Goal: Task Accomplishment & Management: Complete application form

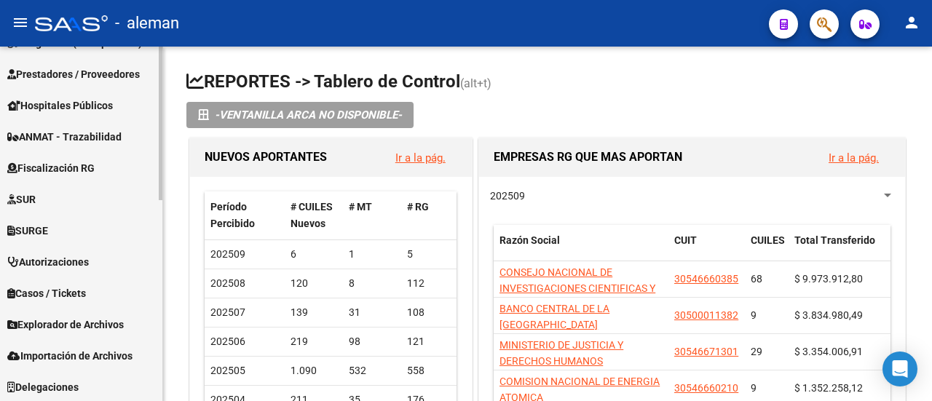
scroll to position [465, 0]
click at [98, 351] on span "Importación de Archivos" at bounding box center [69, 355] width 125 height 16
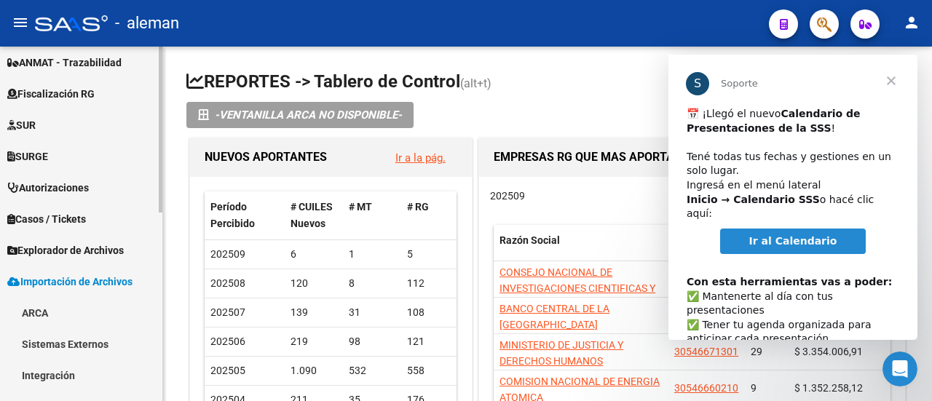
scroll to position [0, 0]
click at [36, 319] on link "ARCA" at bounding box center [81, 312] width 162 height 31
drag, startPoint x: 912, startPoint y: 142, endPoint x: 1589, endPoint y: 166, distance: 677.8
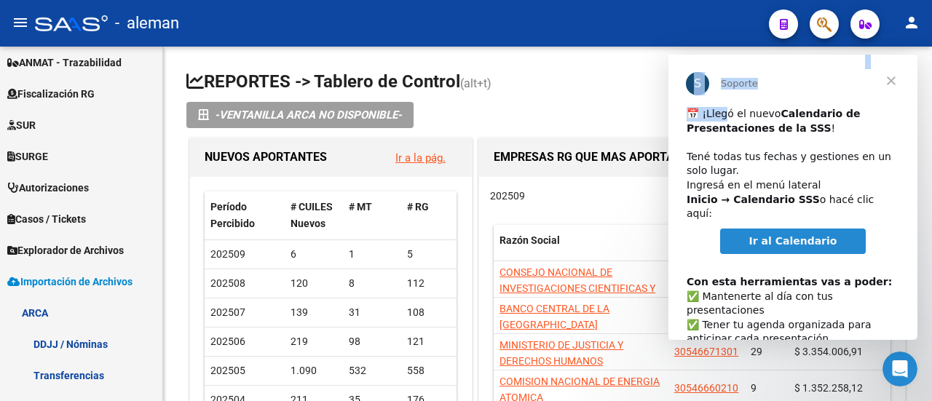
drag, startPoint x: 682, startPoint y: 79, endPoint x: 723, endPoint y: 117, distance: 56.7
click at [723, 117] on div "S Soporte ​📅 ¡Llegó el nuevo Calendario de Presentaciones de la SSS ! ​ Tené to…" at bounding box center [793, 197] width 249 height 285
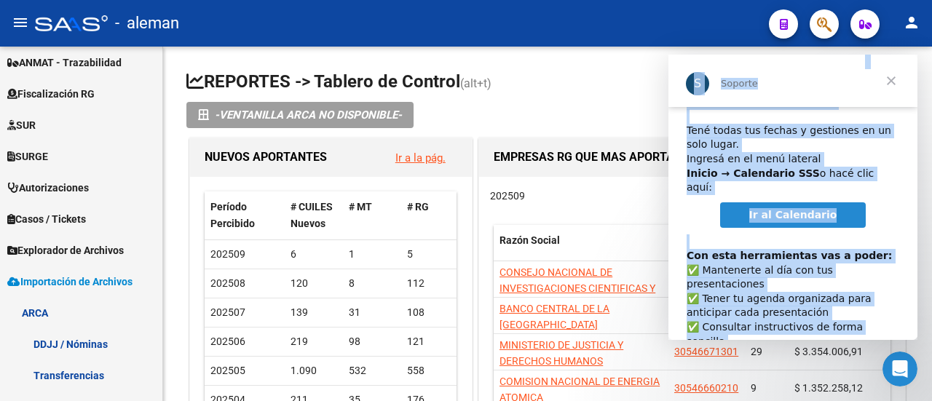
scroll to position [75, 0]
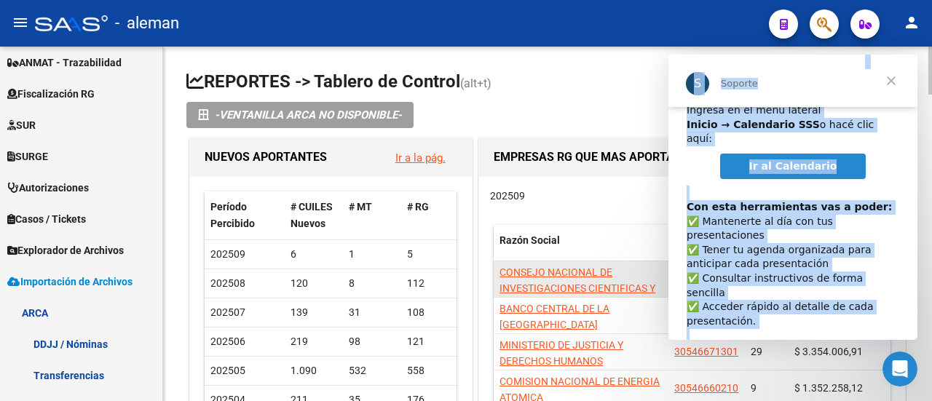
copy div "S Soporte ​📅 ¡Llegó el nuevo Calendario de Presentaciones de la SSS ! ​ Tené to…"
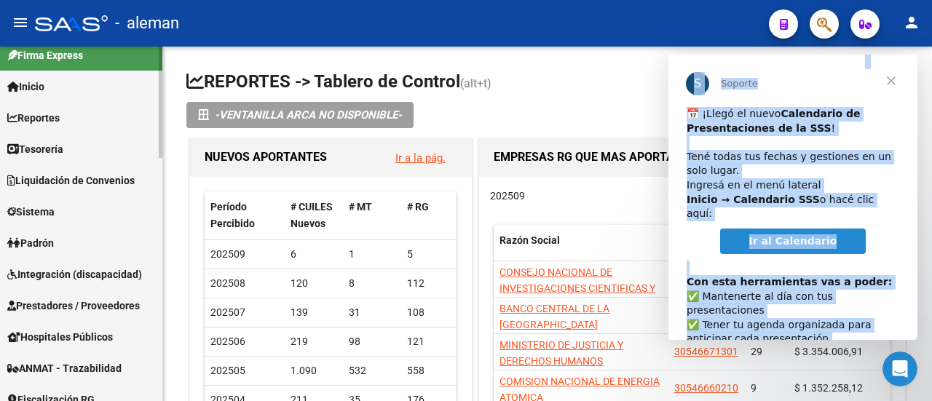
scroll to position [0, 0]
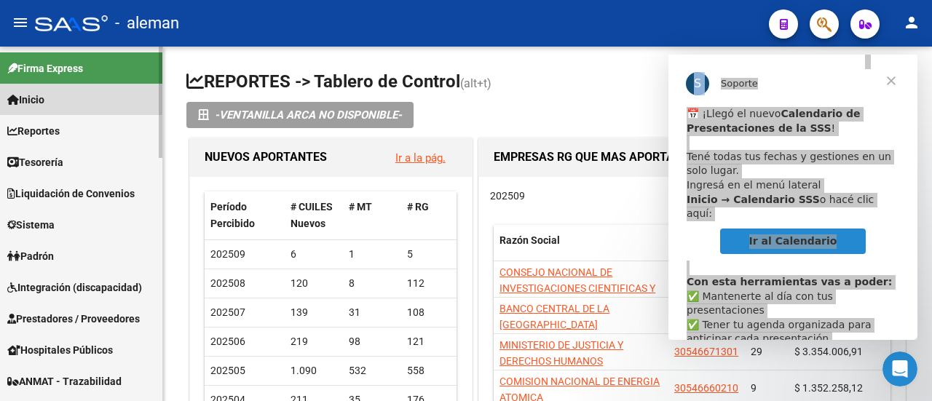
click at [44, 100] on span "Inicio" at bounding box center [25, 100] width 37 height 16
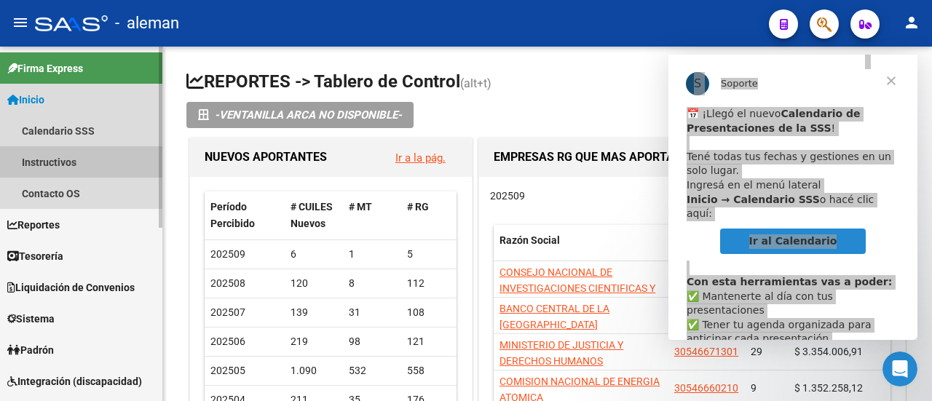
click at [63, 157] on link "Instructivos" at bounding box center [81, 161] width 162 height 31
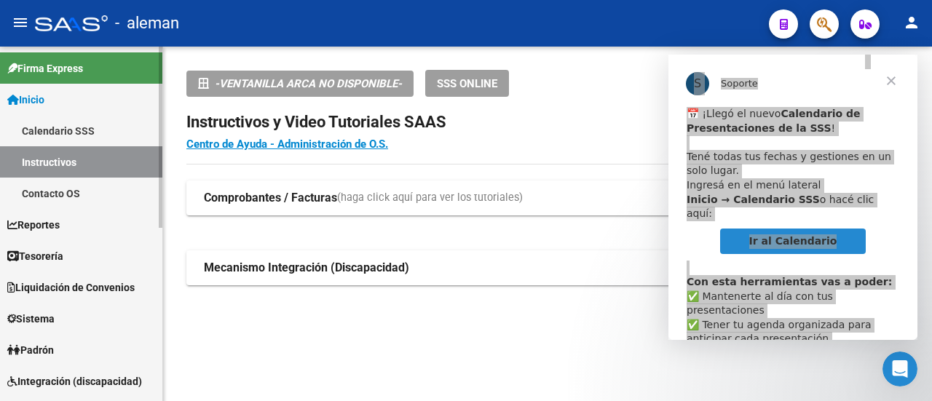
click at [58, 190] on link "Contacto OS" at bounding box center [81, 193] width 162 height 31
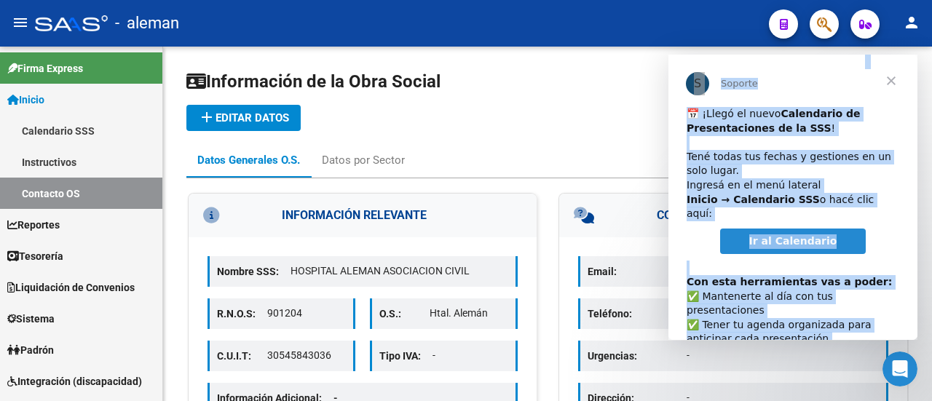
click at [894, 82] on span "Cerrar" at bounding box center [891, 81] width 52 height 52
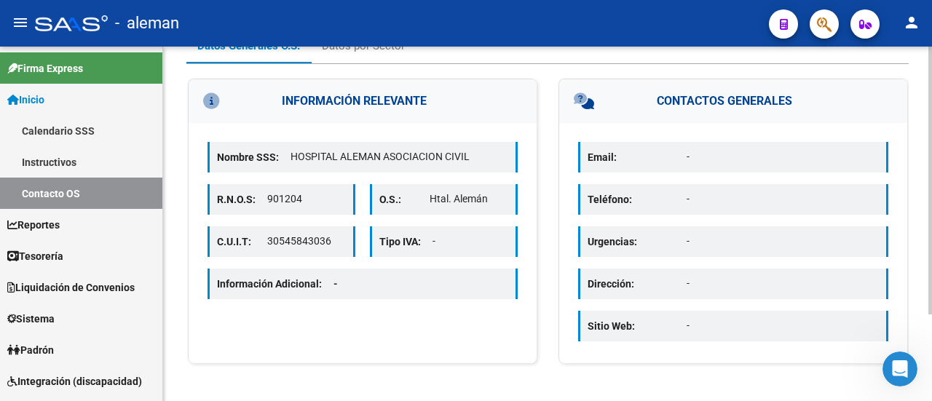
scroll to position [42, 0]
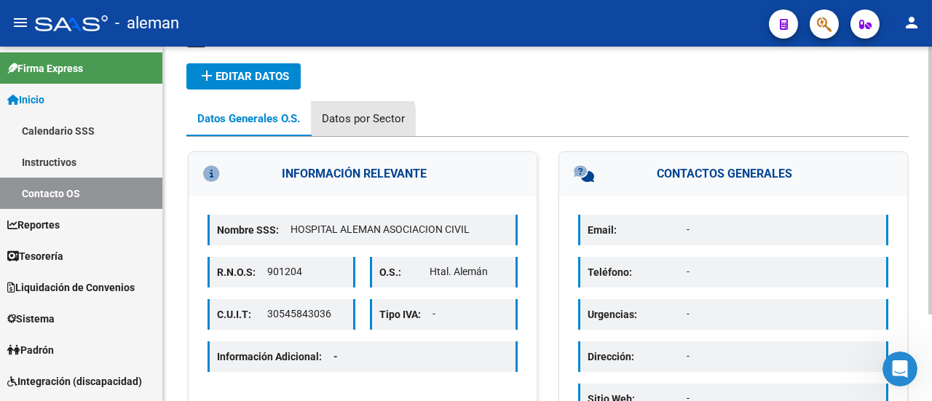
click at [357, 121] on div "Datos por Sector" at bounding box center [363, 119] width 83 height 16
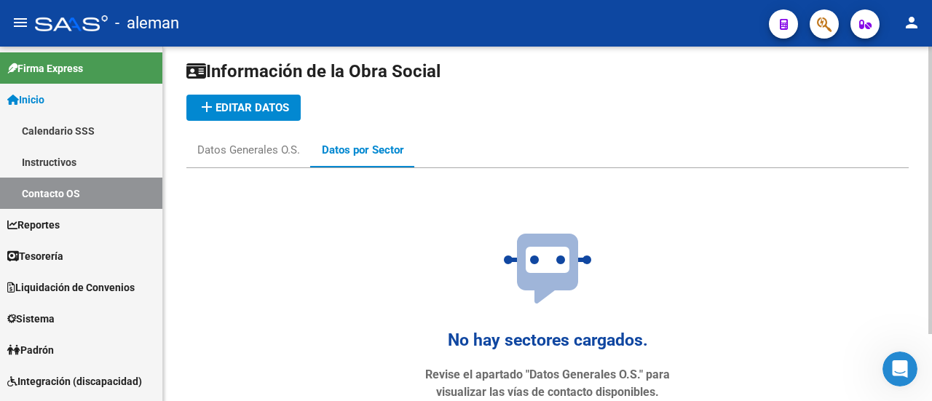
scroll to position [0, 0]
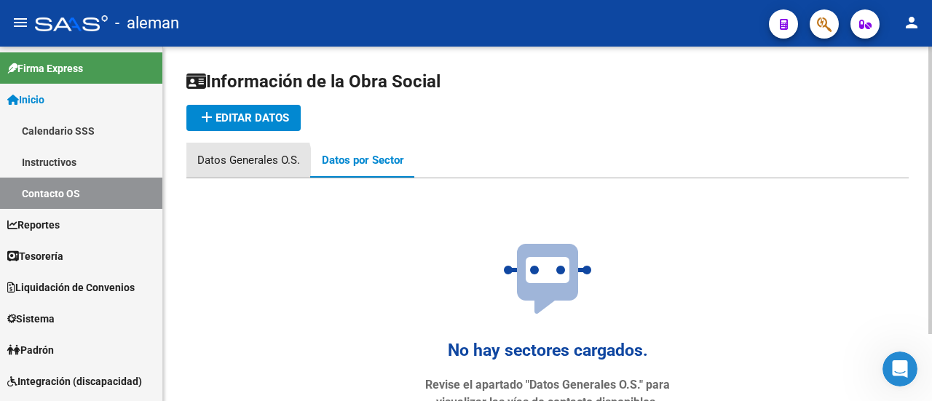
click at [242, 162] on div "Datos Generales O.S." at bounding box center [248, 160] width 103 height 16
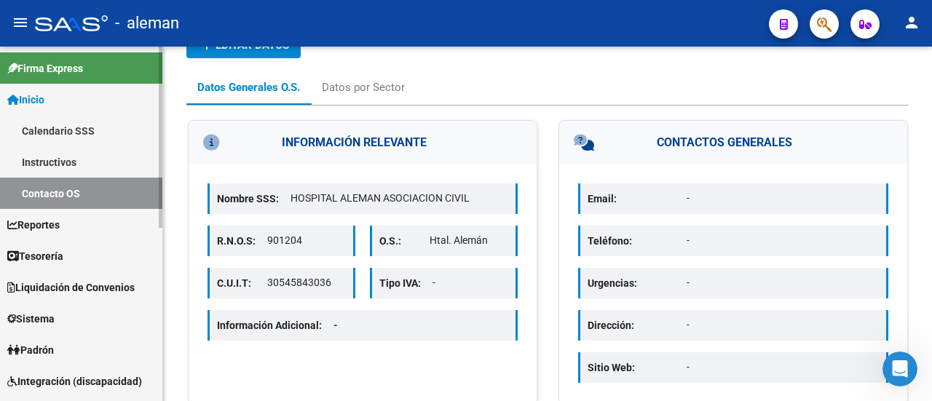
scroll to position [339, 0]
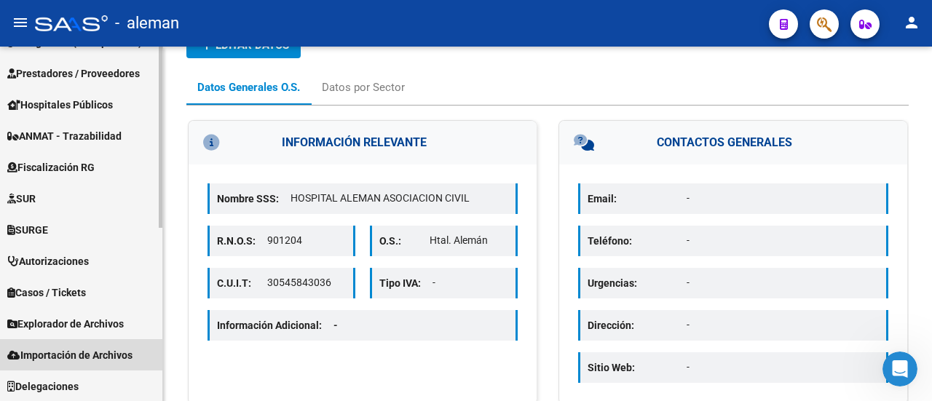
click at [58, 356] on span "Importación de Archivos" at bounding box center [69, 355] width 125 height 16
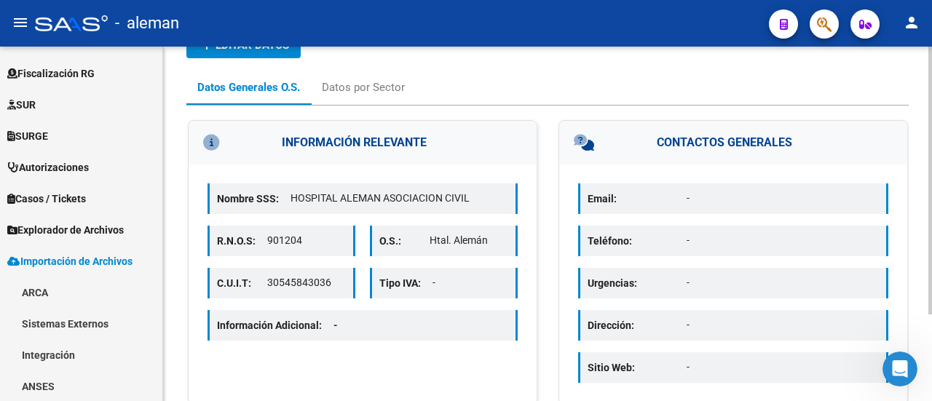
scroll to position [246, 0]
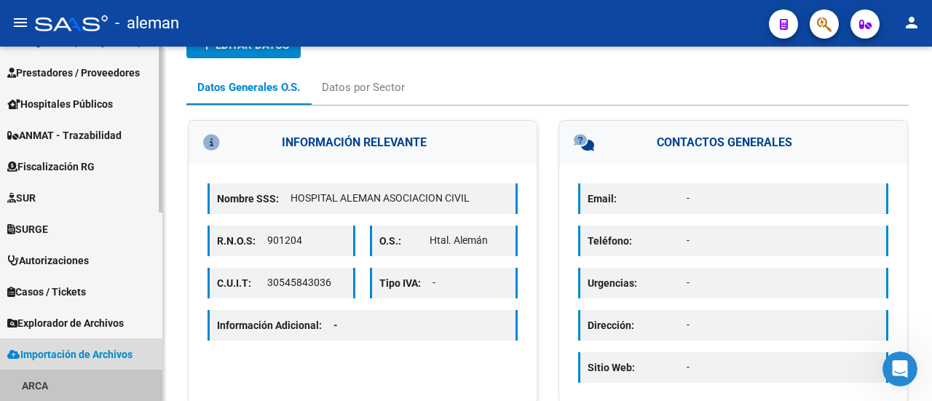
click at [42, 382] on link "ARCA" at bounding box center [81, 385] width 162 height 31
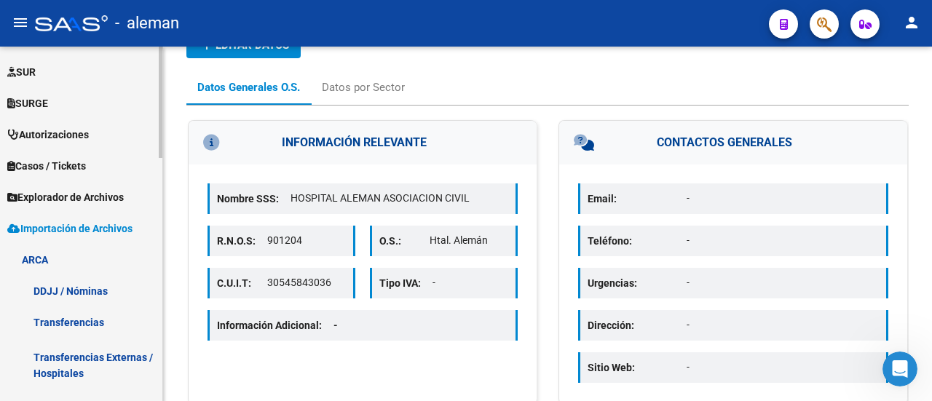
scroll to position [392, 0]
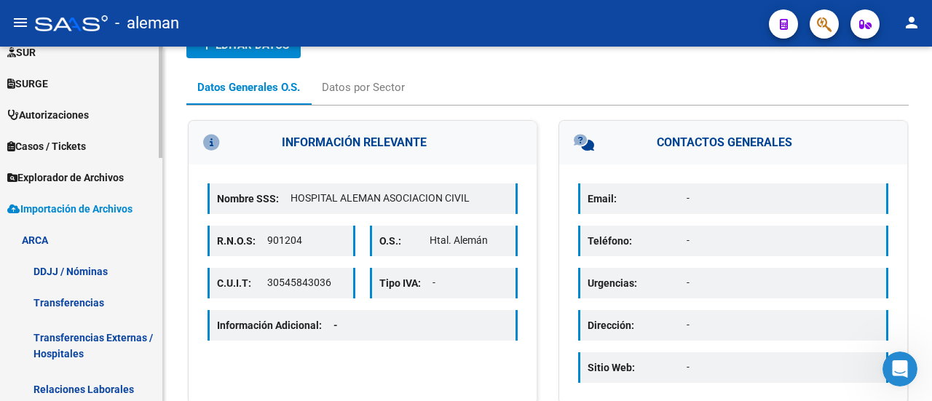
click at [66, 272] on link "DDJJ / Nóminas" at bounding box center [81, 271] width 162 height 31
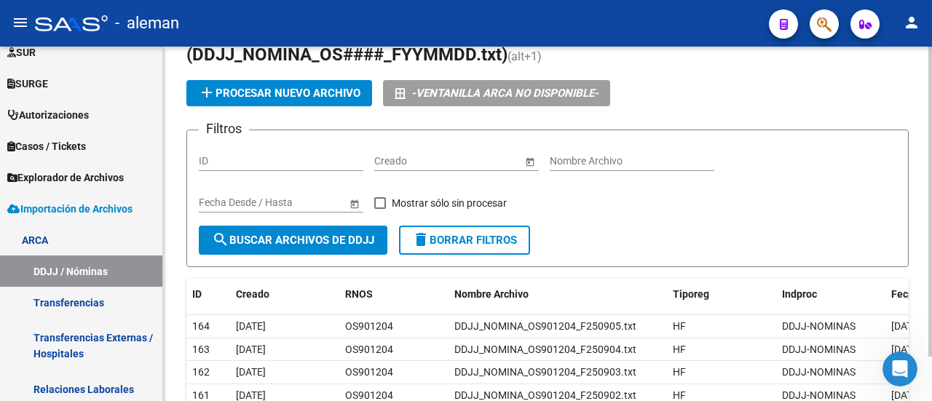
scroll to position [73, 0]
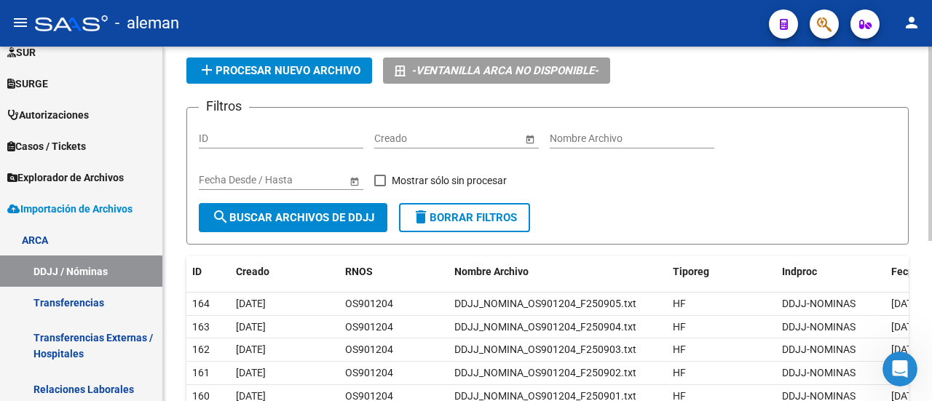
click at [329, 66] on span "add Procesar nuevo archivo" at bounding box center [279, 70] width 162 height 13
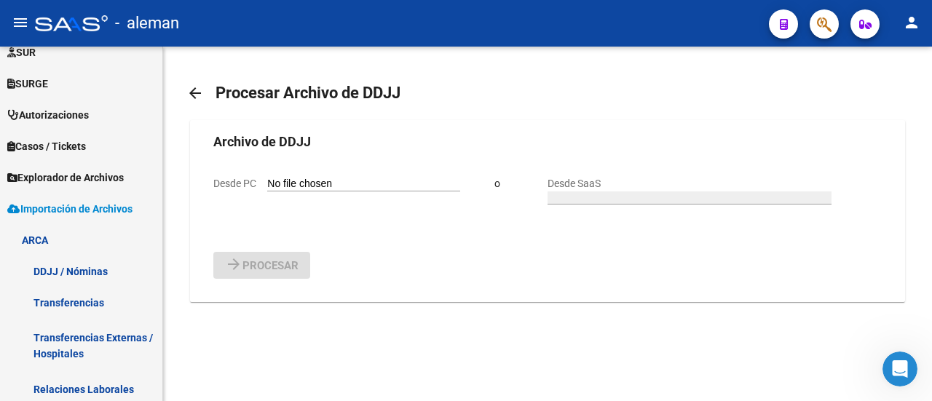
click at [322, 192] on input "Desde PC" at bounding box center [363, 185] width 193 height 14
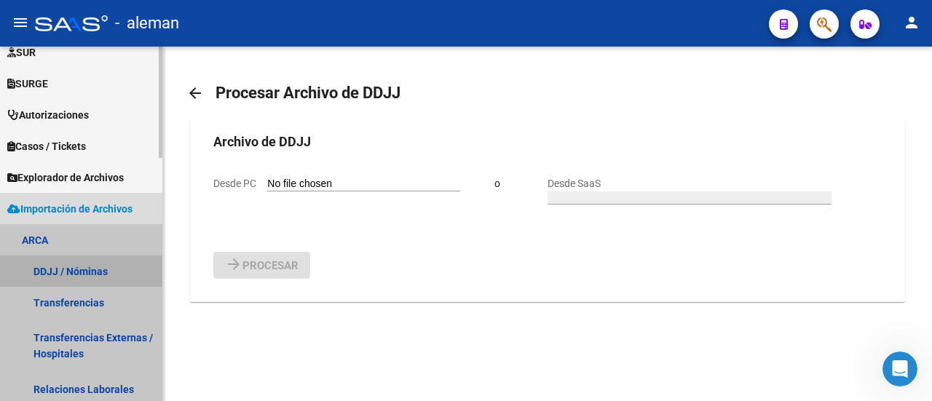
click at [82, 269] on link "DDJJ / Nóminas" at bounding box center [81, 271] width 162 height 31
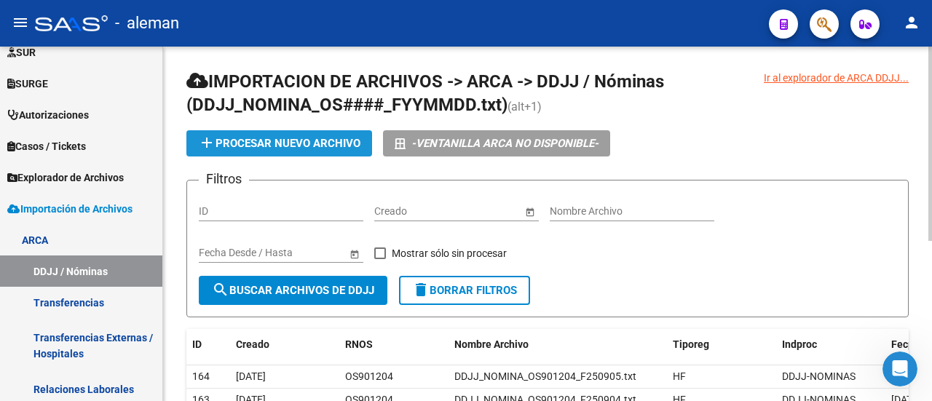
click at [353, 144] on span "add Procesar nuevo archivo" at bounding box center [279, 143] width 162 height 13
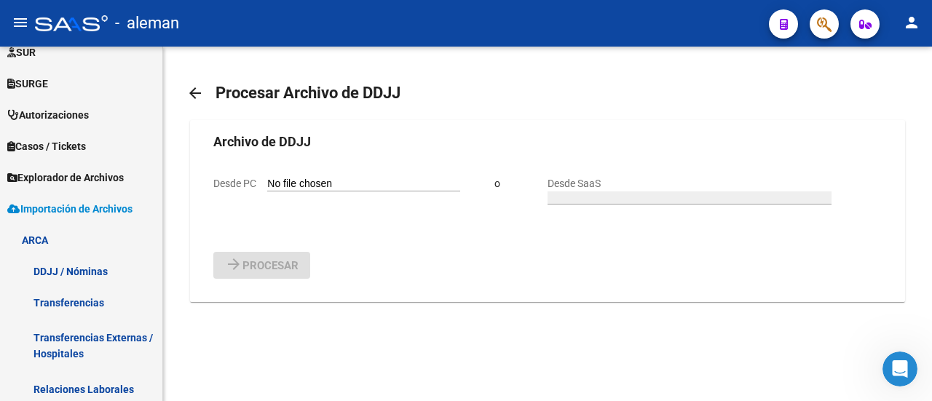
click at [316, 192] on input "Desde PC" at bounding box center [363, 185] width 193 height 14
type input "C:\fakepath\DDJJ_NOMINA_OS901204_F250908.txt"
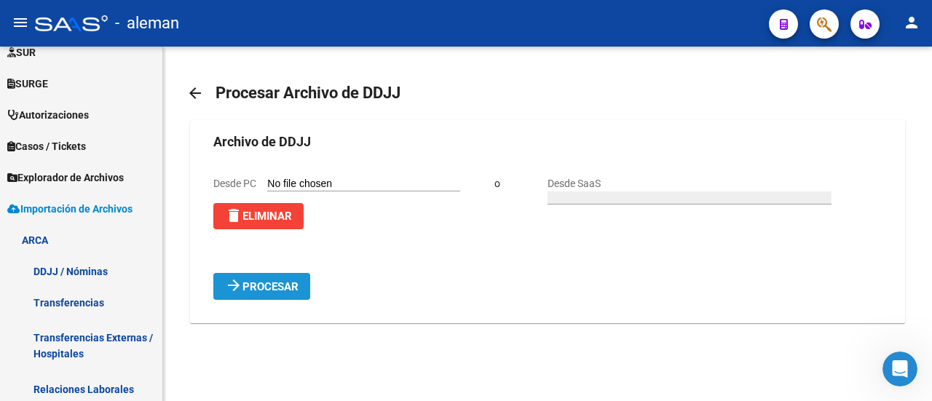
click at [277, 294] on span "Procesar" at bounding box center [271, 286] width 56 height 13
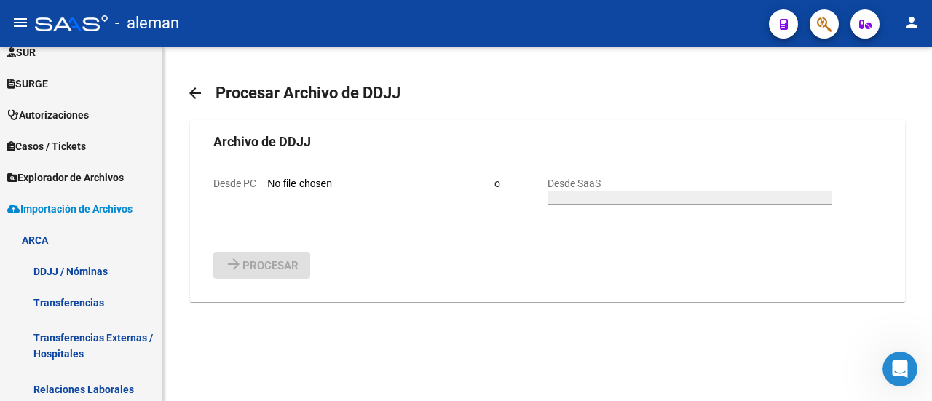
click at [326, 192] on input "Desde PC" at bounding box center [363, 185] width 193 height 14
type input "C:\fakepath\DDJJ_NOMINA_OS901204_F250909.txt"
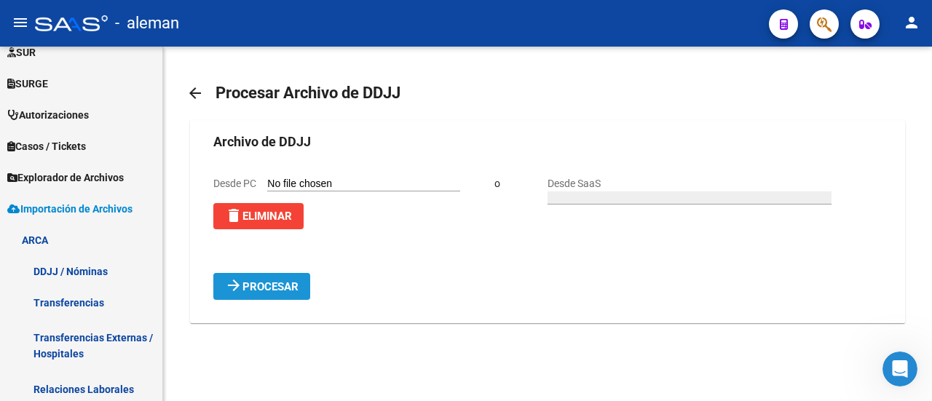
click at [280, 294] on span "Procesar" at bounding box center [271, 286] width 56 height 13
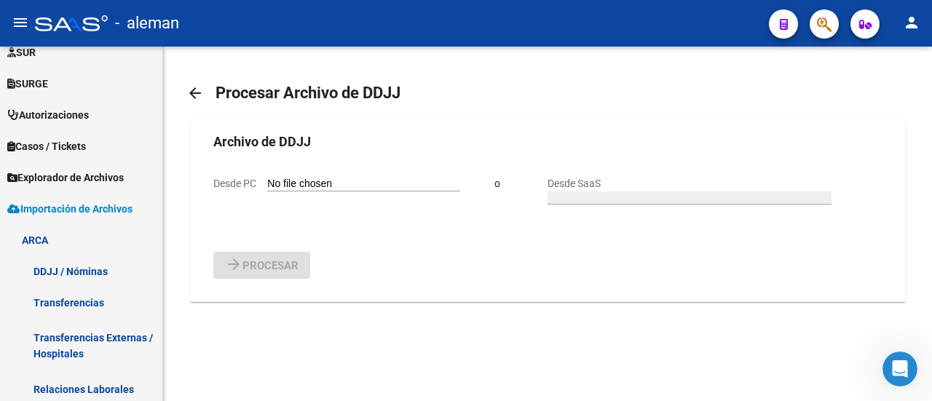
click at [323, 192] on input "Desde PC" at bounding box center [363, 185] width 193 height 14
type input "C:\fakepath\DDJJ_NOMINA_OS901204_F250910.txt"
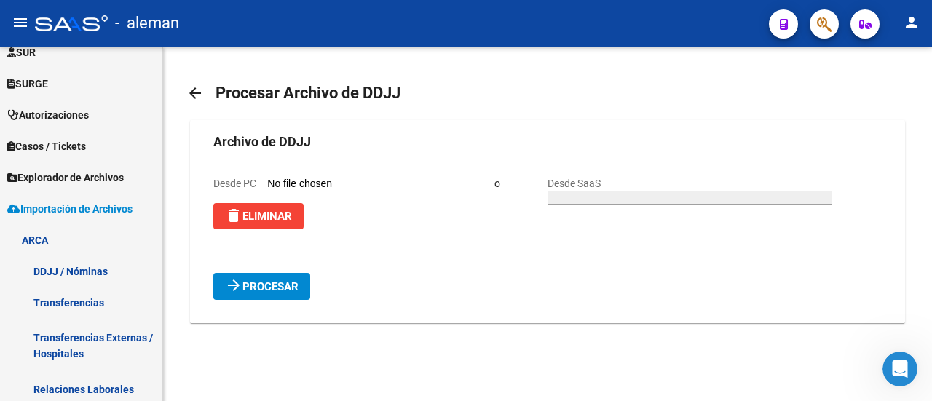
click at [279, 294] on span "Procesar" at bounding box center [271, 286] width 56 height 13
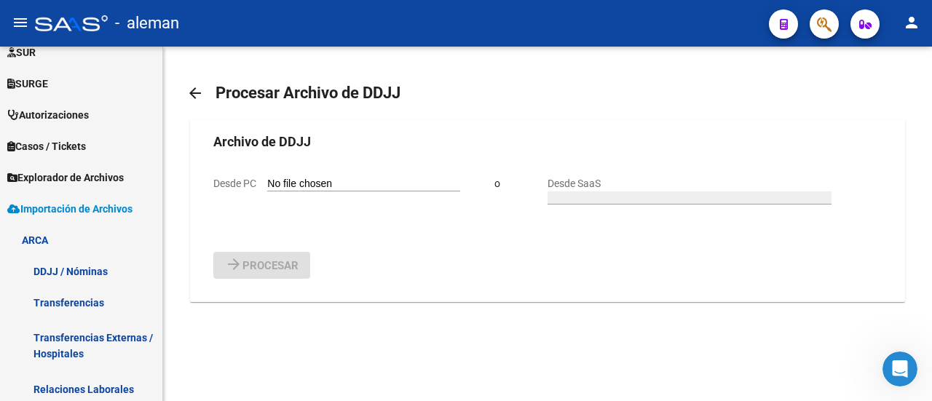
drag, startPoint x: 760, startPoint y: 125, endPoint x: 690, endPoint y: 142, distance: 72.1
click at [760, 125] on mat-card "Archivo de DDJJ Desde PC o Desde SaaS arrow_forward Procesar" at bounding box center [547, 211] width 714 height 182
click at [326, 192] on input "Desde PC" at bounding box center [363, 185] width 193 height 14
type input "C:\fakepath\DDJJ_NOMINA_OS901204_F250911.txt"
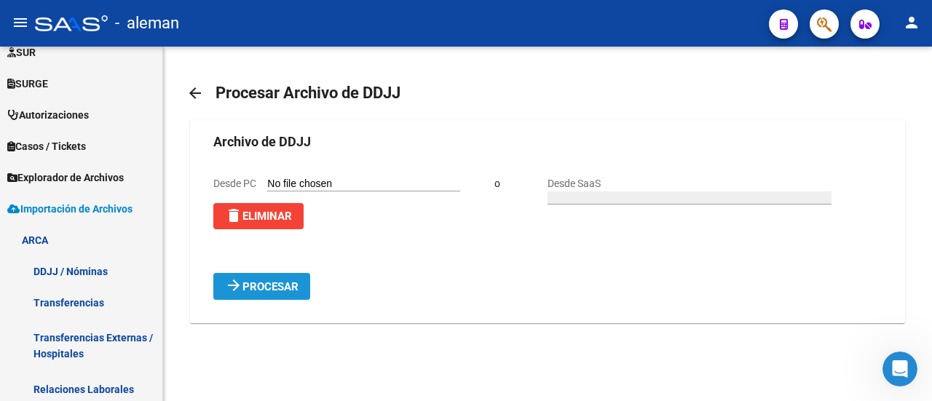
click at [281, 294] on span "Procesar" at bounding box center [271, 286] width 56 height 13
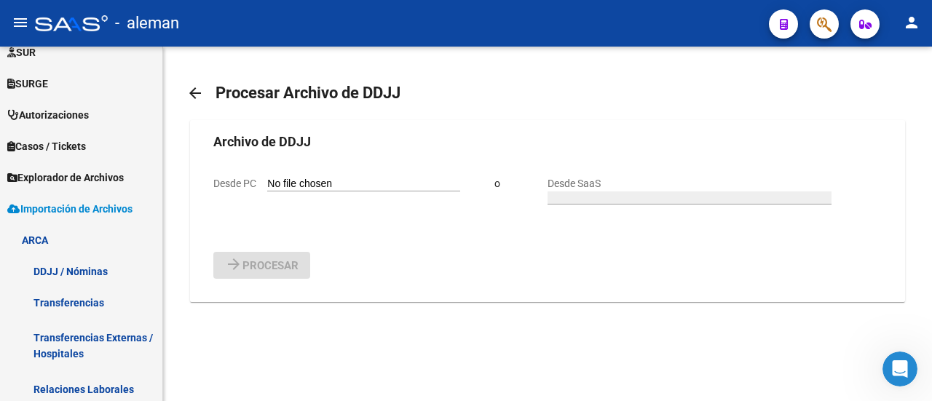
click at [313, 192] on input "Desde PC" at bounding box center [363, 185] width 193 height 14
type input "C:\fakepath\DDJJ_NOMINA_OS901204_F250910.txt"
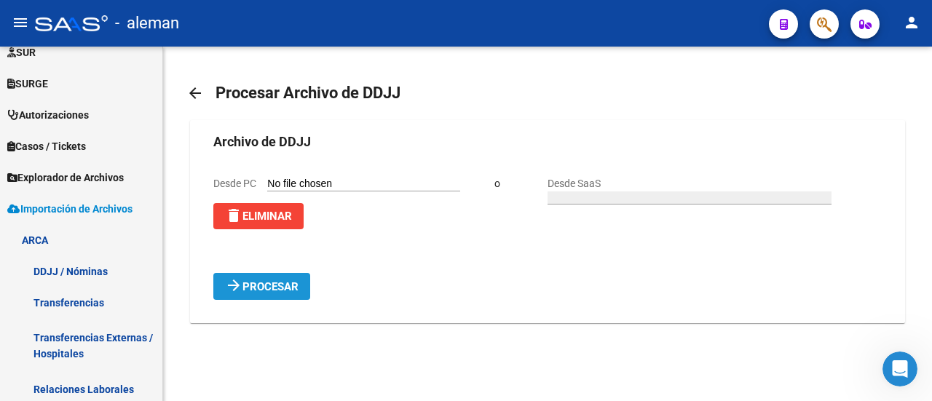
click at [257, 294] on span "Procesar" at bounding box center [271, 286] width 56 height 13
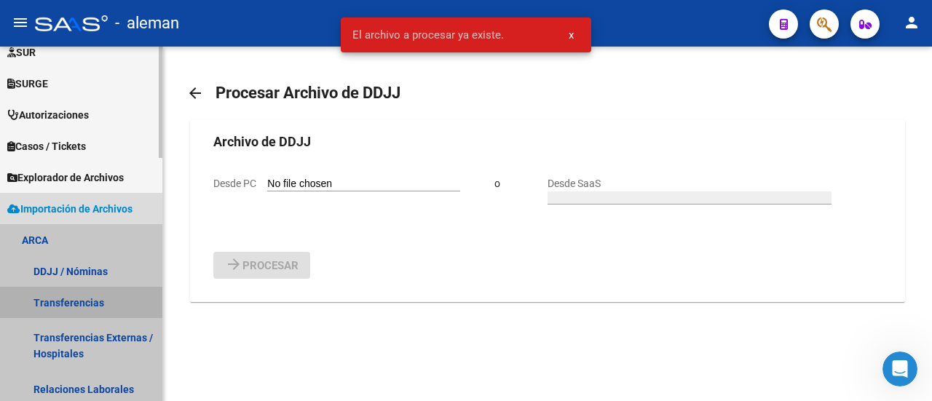
click at [81, 301] on link "Transferencias" at bounding box center [81, 302] width 162 height 31
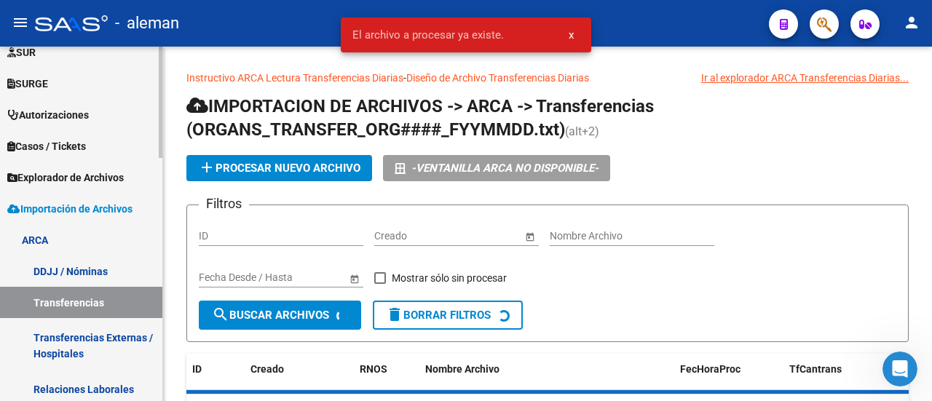
click at [91, 276] on link "DDJJ / Nóminas" at bounding box center [81, 271] width 162 height 31
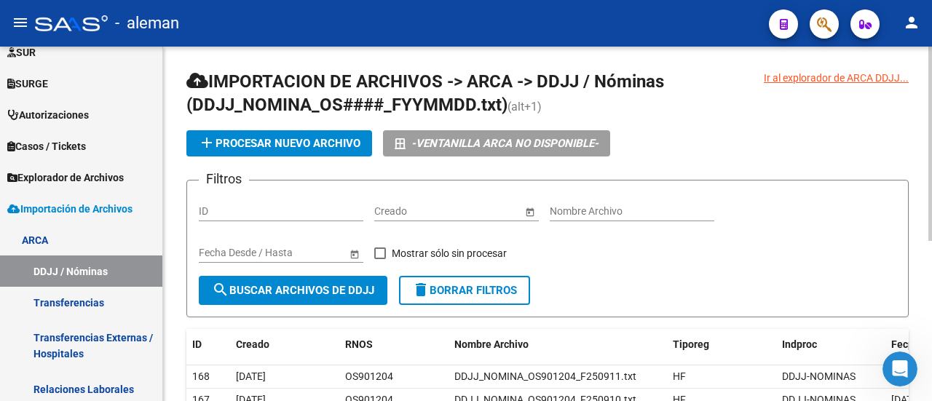
click at [294, 143] on span "add Procesar nuevo archivo" at bounding box center [279, 143] width 162 height 13
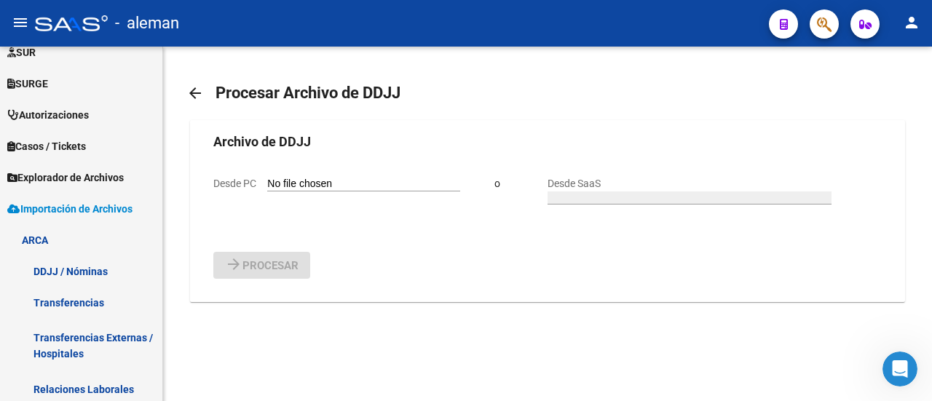
click at [296, 192] on input "Desde PC" at bounding box center [363, 185] width 193 height 14
type input "C:\fakepath\DDJJ_NOMINA_OS901204_F250912.txt"
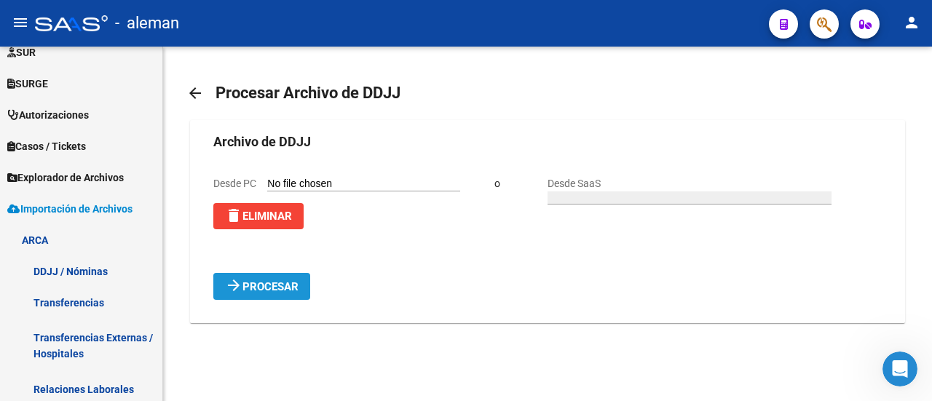
click at [291, 294] on span "Procesar" at bounding box center [271, 286] width 56 height 13
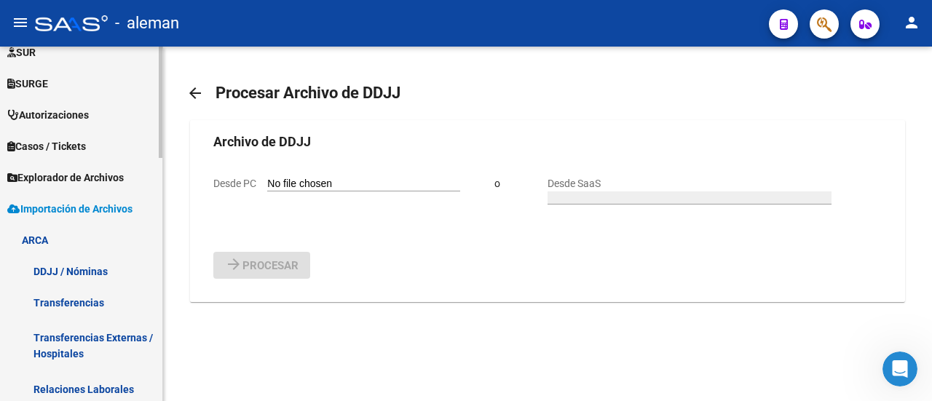
click at [99, 271] on link "DDJJ / Nóminas" at bounding box center [81, 271] width 162 height 31
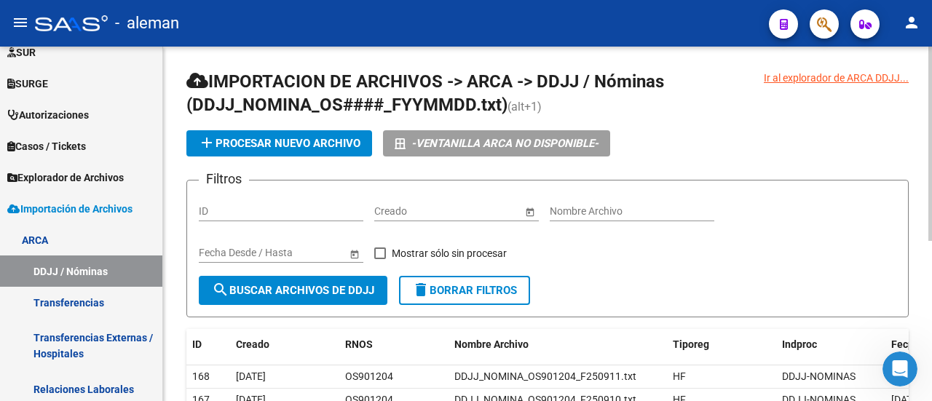
scroll to position [73, 0]
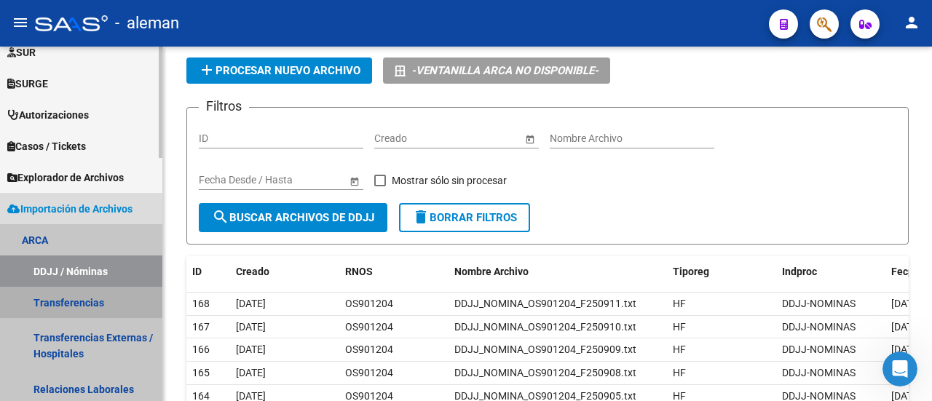
click at [79, 302] on link "Transferencias" at bounding box center [81, 302] width 162 height 31
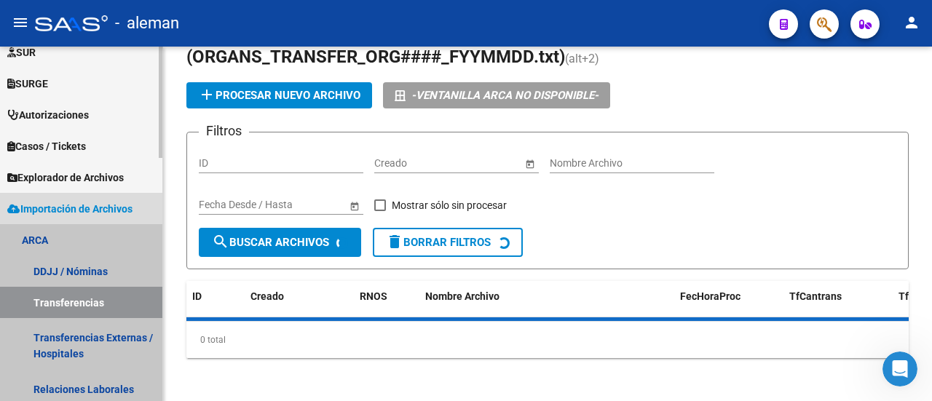
click at [79, 302] on link "Transferencias" at bounding box center [81, 302] width 162 height 31
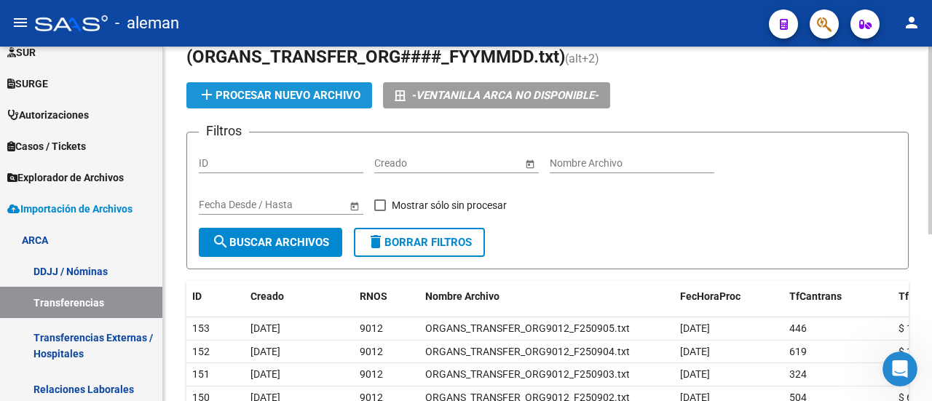
click at [267, 92] on span "add Procesar nuevo archivo" at bounding box center [279, 95] width 162 height 13
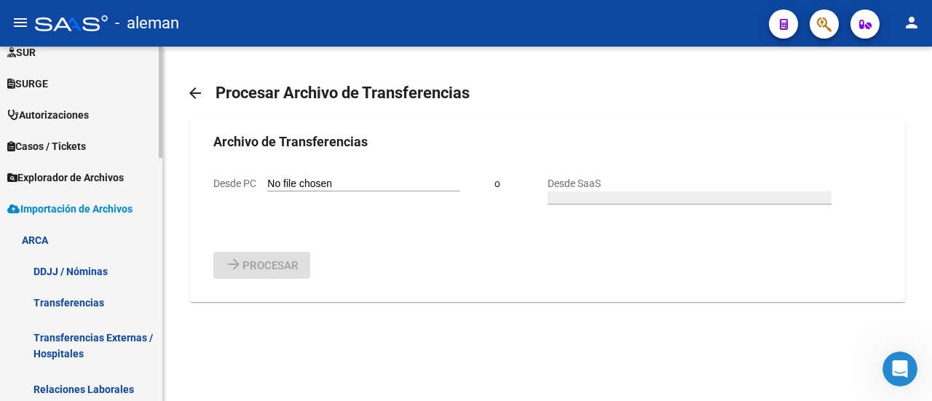
click at [76, 302] on link "Transferencias" at bounding box center [81, 302] width 162 height 31
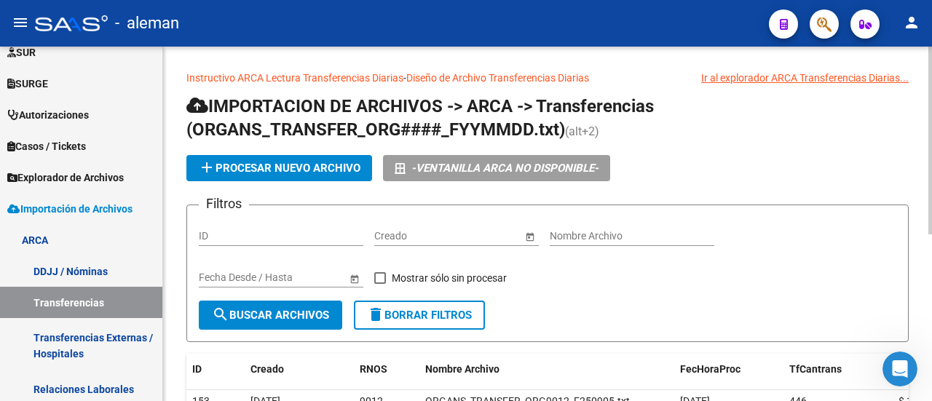
click at [324, 165] on span "add Procesar nuevo archivo" at bounding box center [279, 168] width 162 height 13
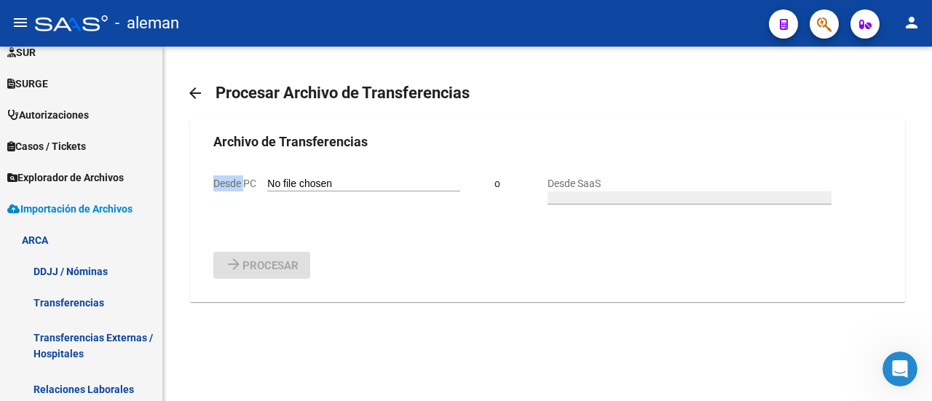
click at [324, 165] on form "Archivo de Transferencias Desde PC o Desde SaaS arrow_forward Procesar" at bounding box center [547, 205] width 668 height 147
click at [315, 192] on input "Desde PC" at bounding box center [363, 185] width 193 height 14
type input "C:\fakepath\ORGANS_TRANSFER_ORG9012_F250908.txt"
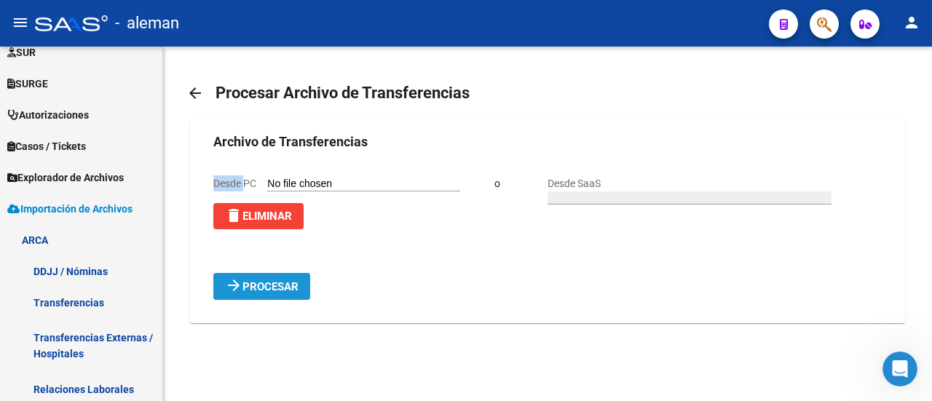
click at [297, 294] on span "Procesar" at bounding box center [271, 286] width 56 height 13
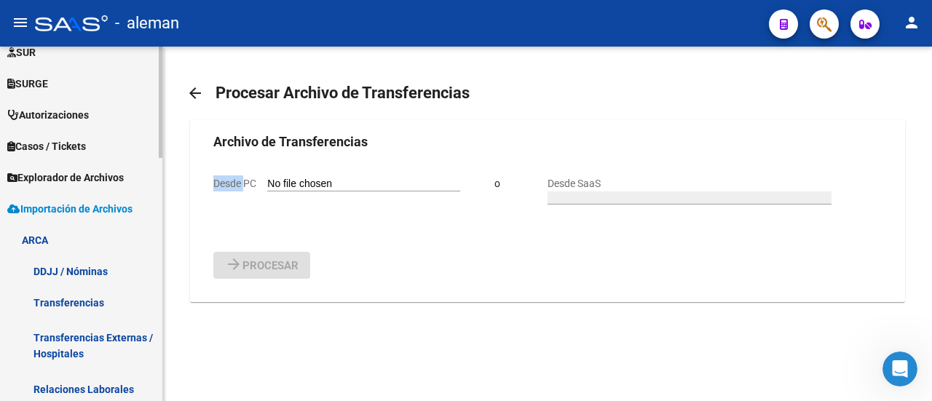
click at [83, 299] on link "Transferencias" at bounding box center [81, 302] width 162 height 31
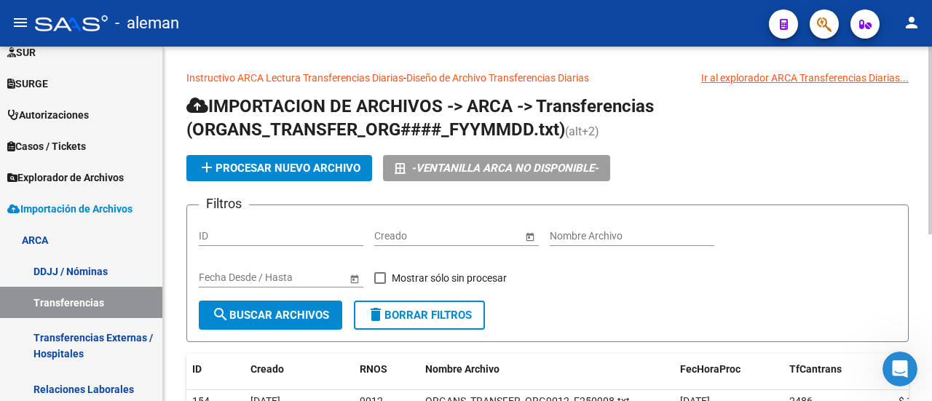
click at [330, 168] on span "add Procesar nuevo archivo" at bounding box center [279, 168] width 162 height 13
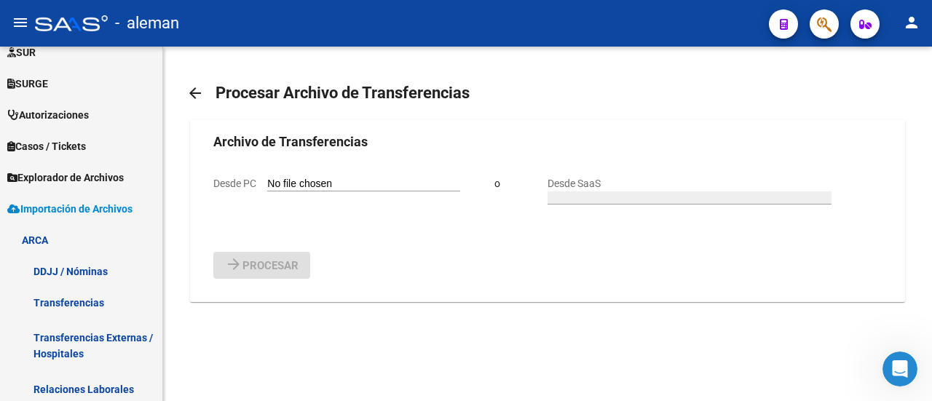
click at [331, 192] on input "Desde PC" at bounding box center [363, 185] width 193 height 14
type input "C:\fakepath\ORGANS_TRANSFER_ORG9012_F250909.txt"
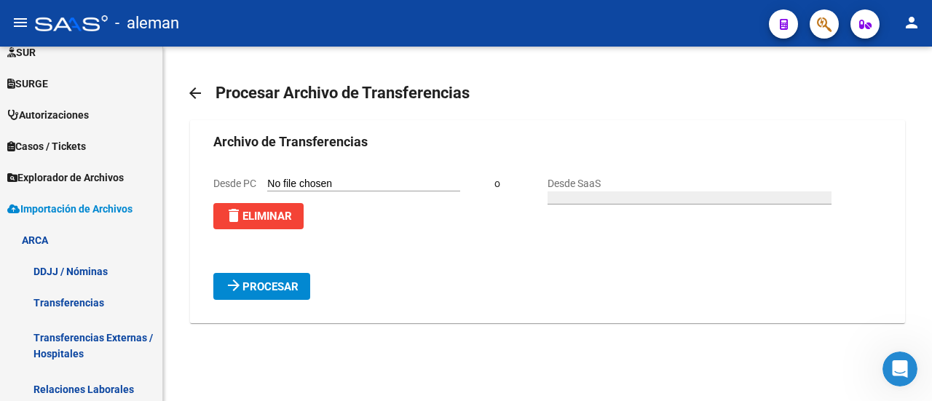
click at [289, 294] on span "Procesar" at bounding box center [271, 286] width 56 height 13
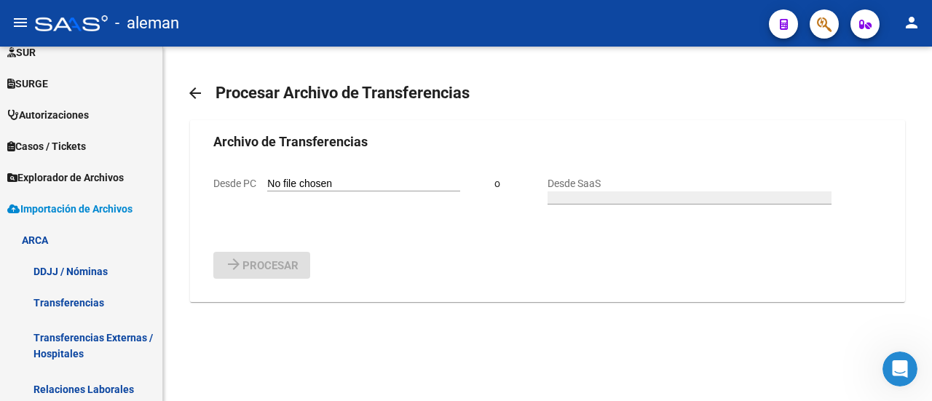
click at [333, 192] on input "Desde PC" at bounding box center [363, 185] width 193 height 14
type input "C:\fakepath\ORGANS_TRANSFER_ORG9012_F250910.txt"
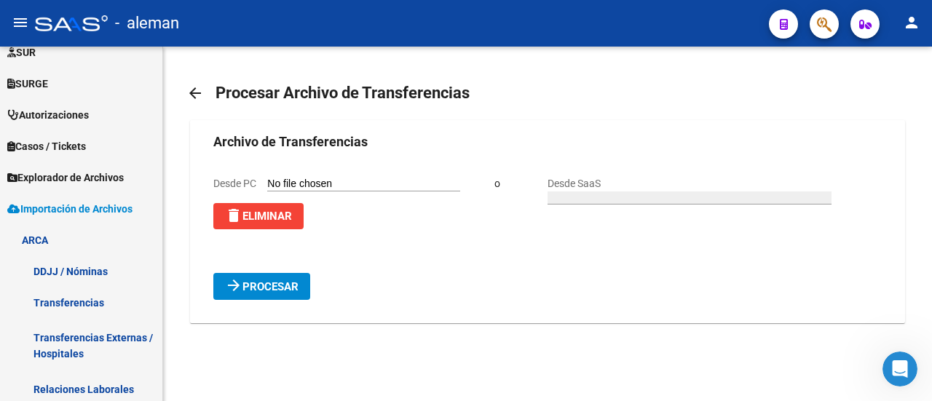
click at [288, 294] on span "Procesar" at bounding box center [271, 286] width 56 height 13
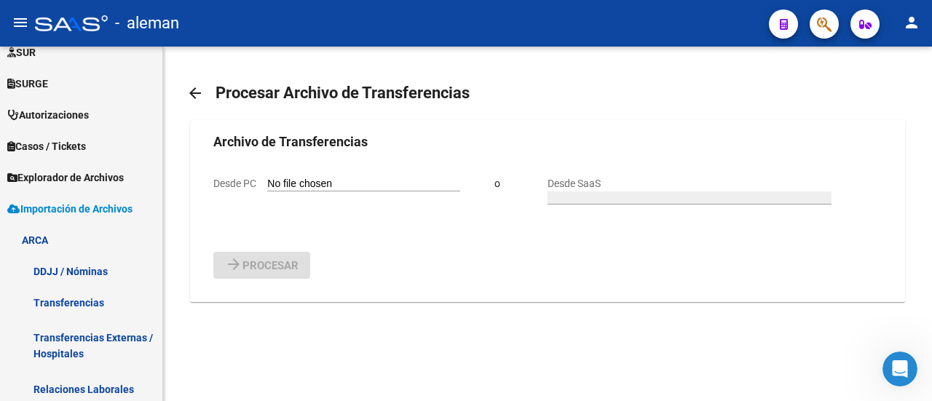
click at [342, 192] on input "Desde PC" at bounding box center [363, 185] width 193 height 14
type input "C:\fakepath\ORGANS_TRANSFER_ORG9012_F250911.txt"
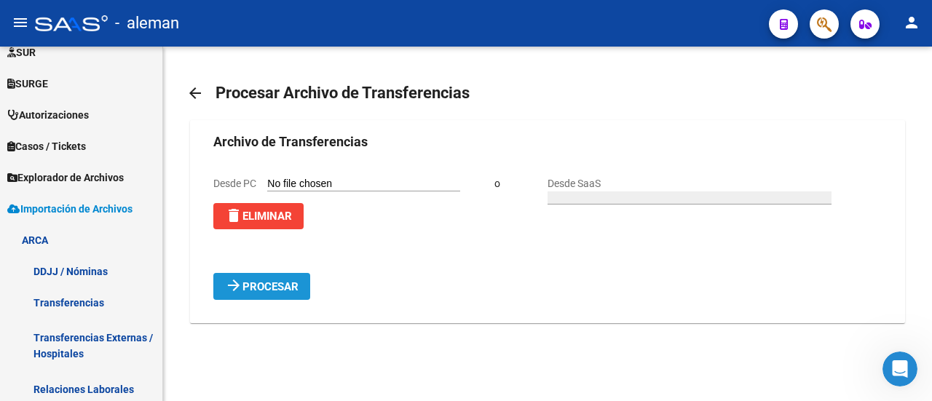
click at [272, 294] on span "Procesar" at bounding box center [271, 286] width 56 height 13
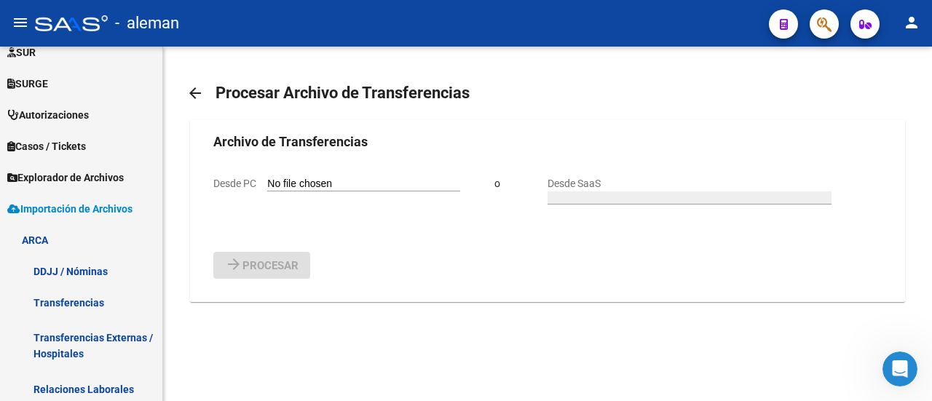
click at [339, 192] on input "Desde PC" at bounding box center [363, 185] width 193 height 14
type input "C:\fakepath\ORGANS_TRANSFER_ORG9012_F250912.txt"
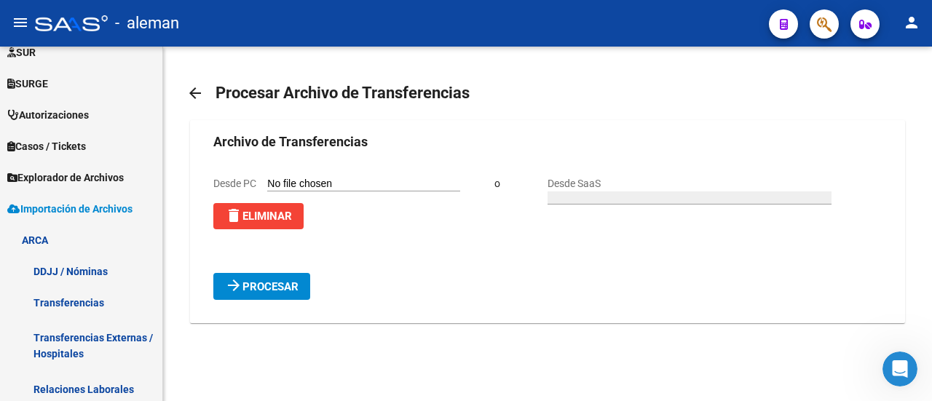
click at [274, 294] on span "Procesar" at bounding box center [271, 286] width 56 height 13
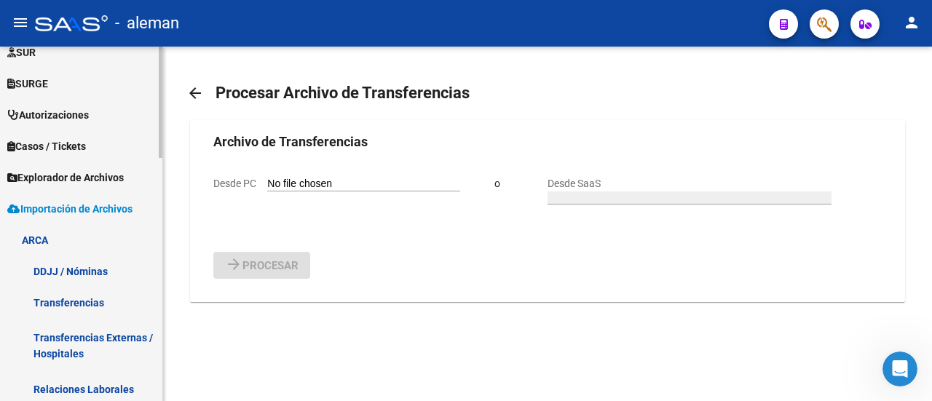
click at [97, 301] on link "Transferencias" at bounding box center [81, 302] width 162 height 31
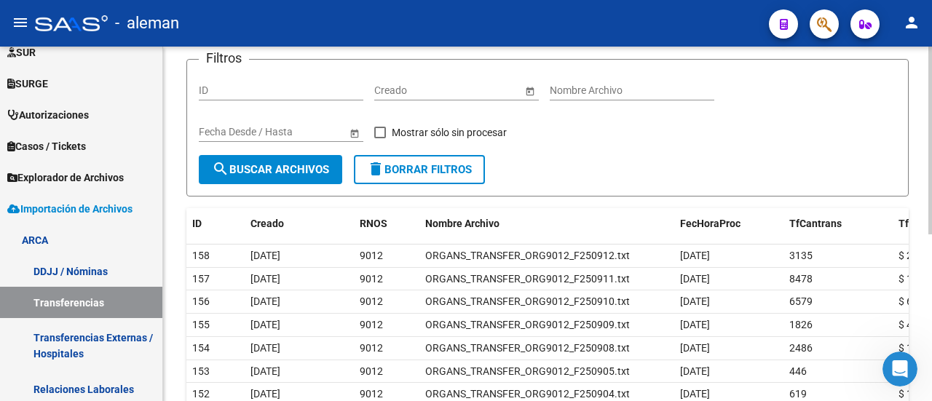
scroll to position [218, 0]
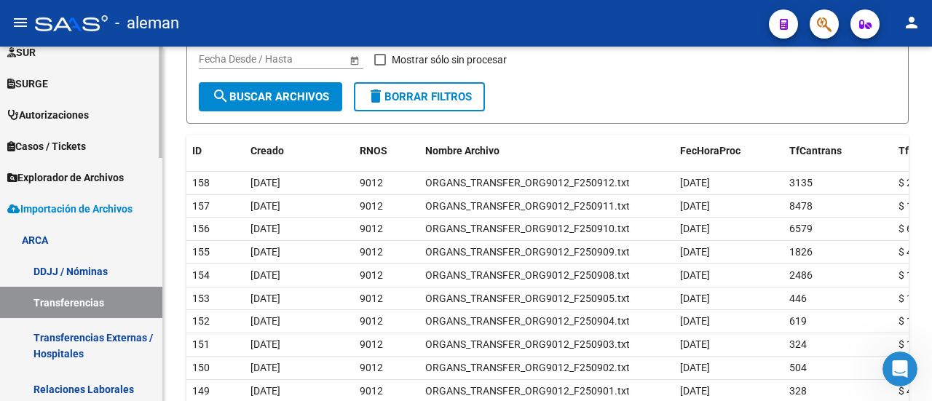
click at [83, 269] on link "DDJJ / Nóminas" at bounding box center [81, 271] width 162 height 31
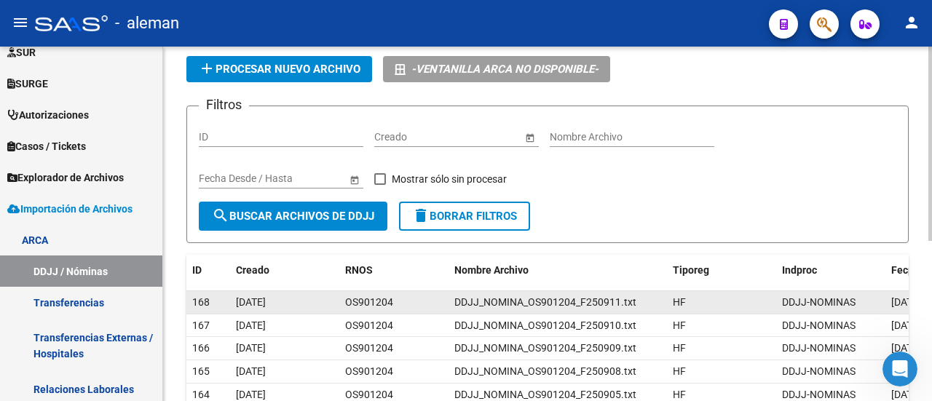
scroll to position [73, 0]
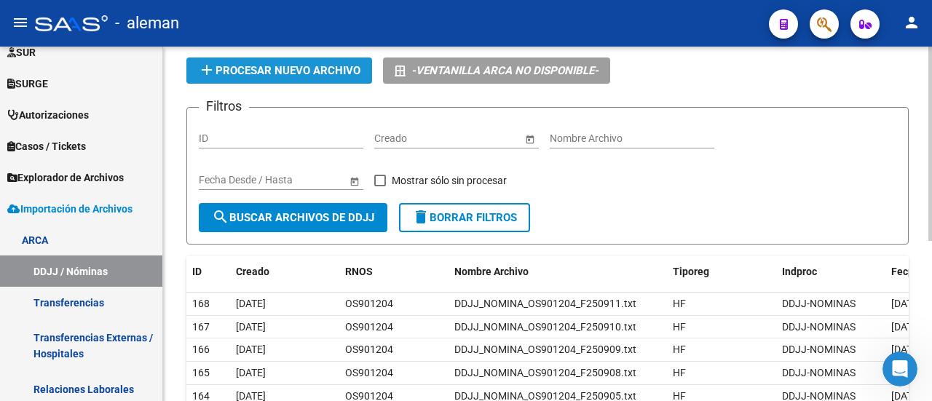
click at [340, 67] on span "add Procesar nuevo archivo" at bounding box center [279, 70] width 162 height 13
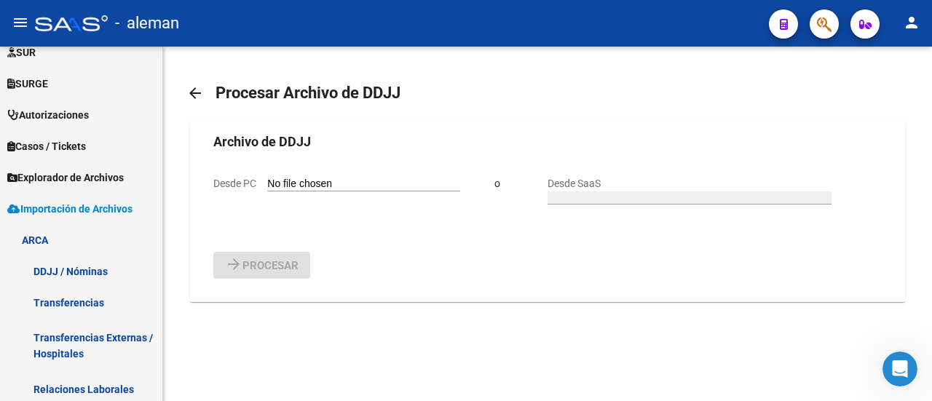
click at [317, 192] on input "Desde PC" at bounding box center [363, 185] width 193 height 14
type input "C:\fakepath\DDJJ_NOMINA_OS901204_F250912.txt"
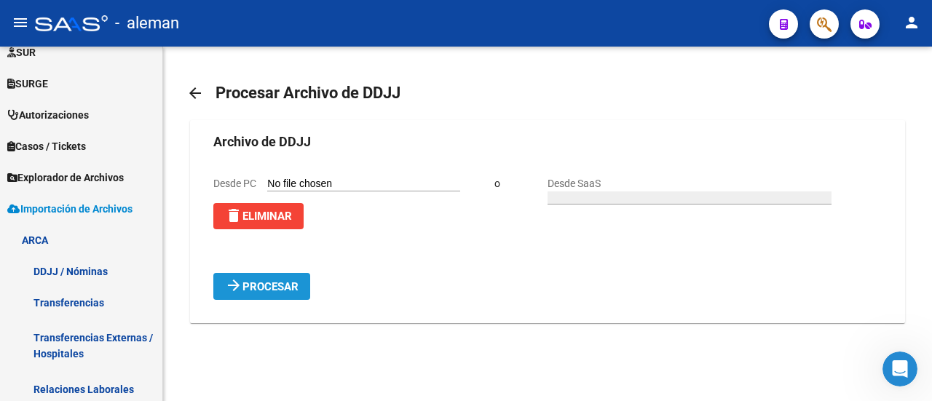
click at [271, 294] on span "Procesar" at bounding box center [271, 286] width 56 height 13
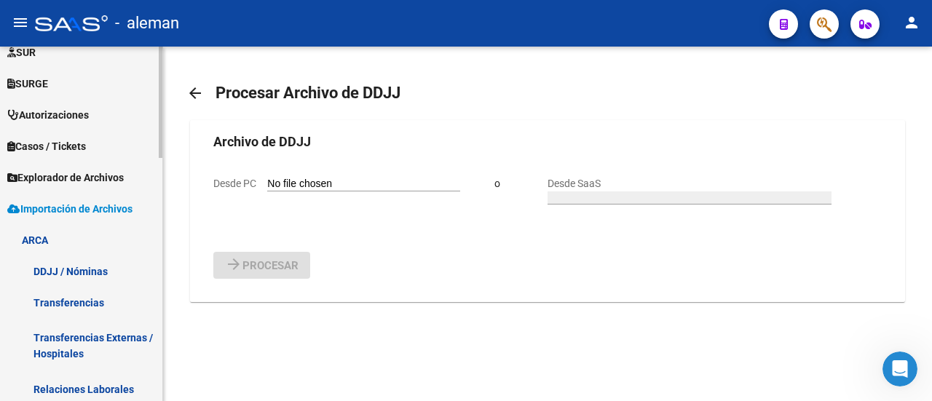
scroll to position [465, 0]
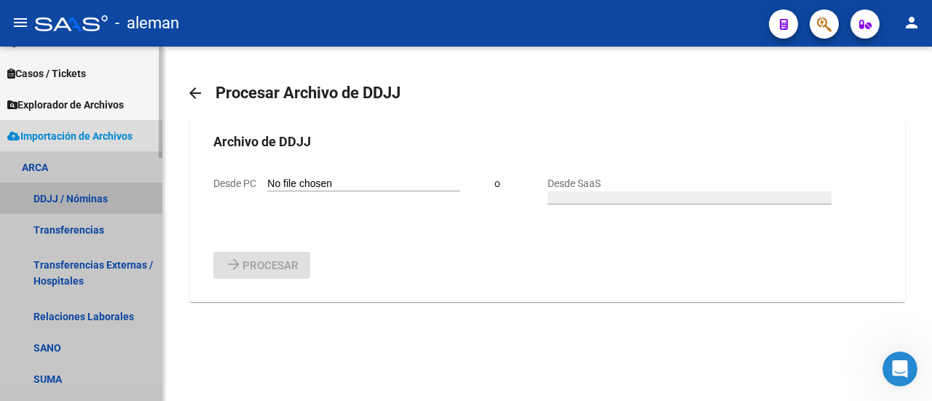
click at [78, 194] on link "DDJJ / Nóminas" at bounding box center [81, 198] width 162 height 31
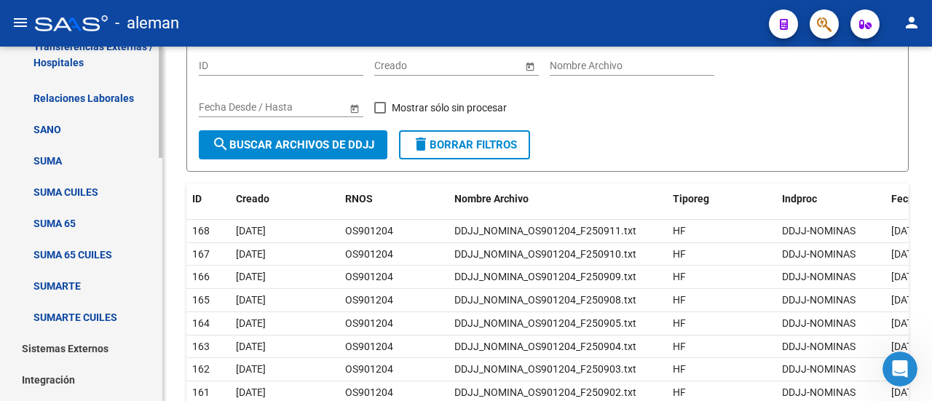
scroll to position [537, 0]
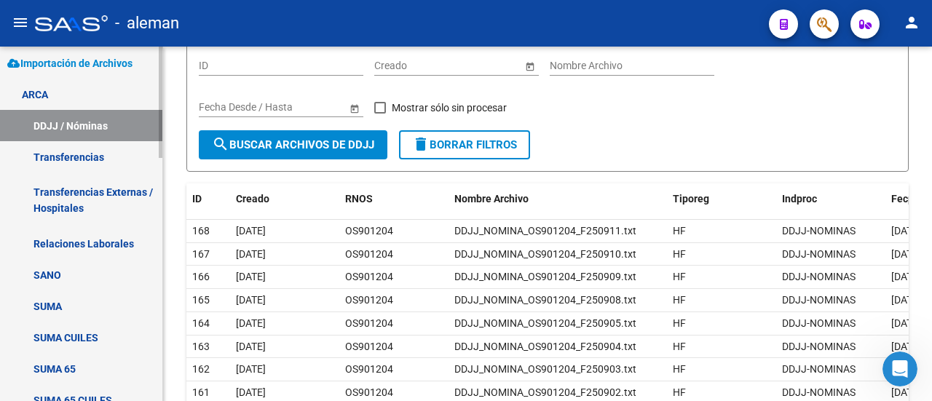
click at [92, 241] on link "Relaciones Laborales" at bounding box center [81, 243] width 162 height 31
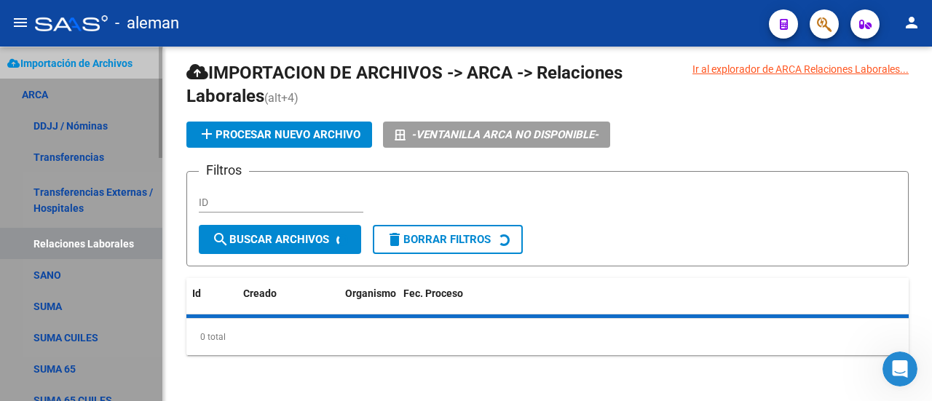
click at [92, 241] on link "Relaciones Laborales" at bounding box center [81, 243] width 162 height 31
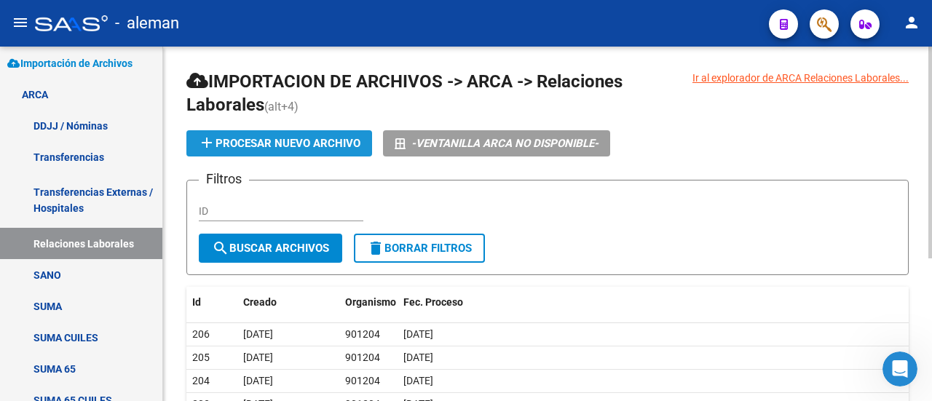
click at [350, 144] on span "add Procesar nuevo archivo" at bounding box center [279, 143] width 162 height 13
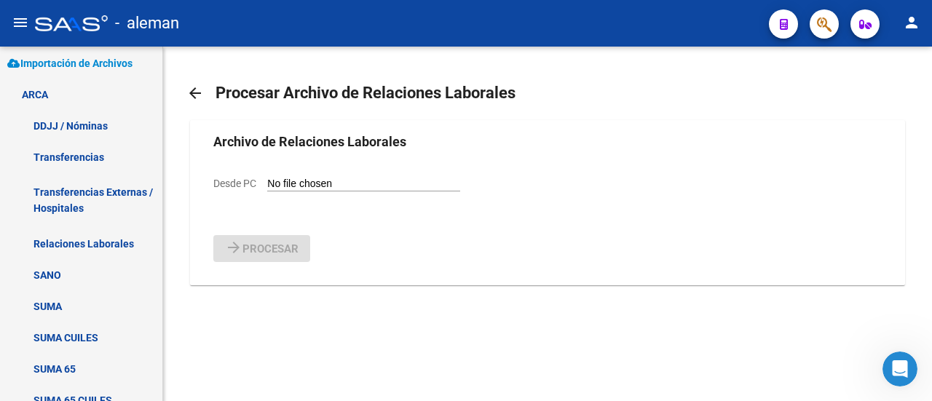
click at [319, 192] on input "Desde PC" at bounding box center [363, 185] width 193 height 14
type input "C:\fakepath\Relaciones_Laborales_[DATE].txt"
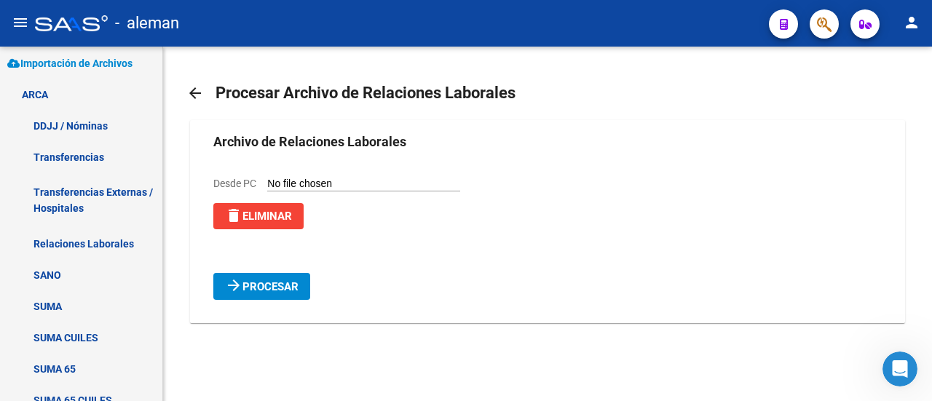
click at [286, 294] on span "Procesar" at bounding box center [271, 286] width 56 height 13
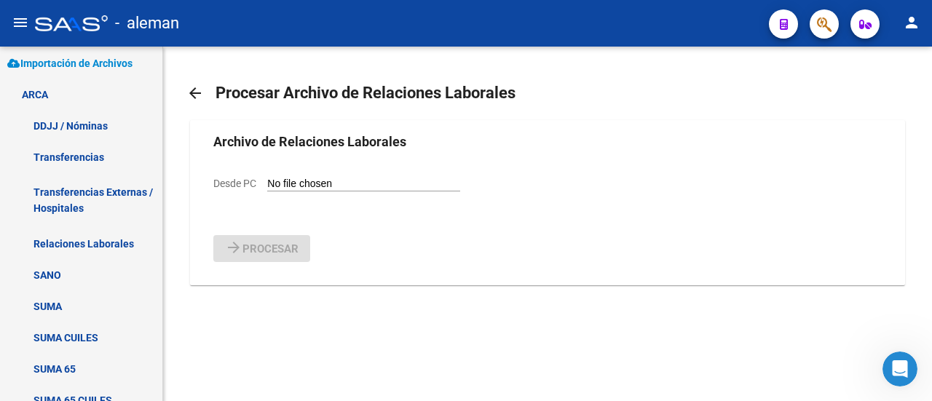
click at [320, 192] on input "Desde PC" at bounding box center [363, 185] width 193 height 14
type input "C:\fakepath\Relaciones_Laborales_[DATE].txt"
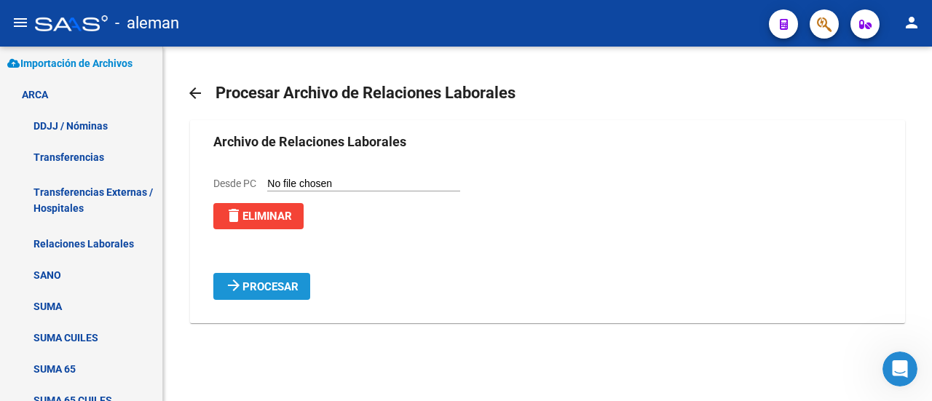
click at [283, 294] on span "Procesar" at bounding box center [271, 286] width 56 height 13
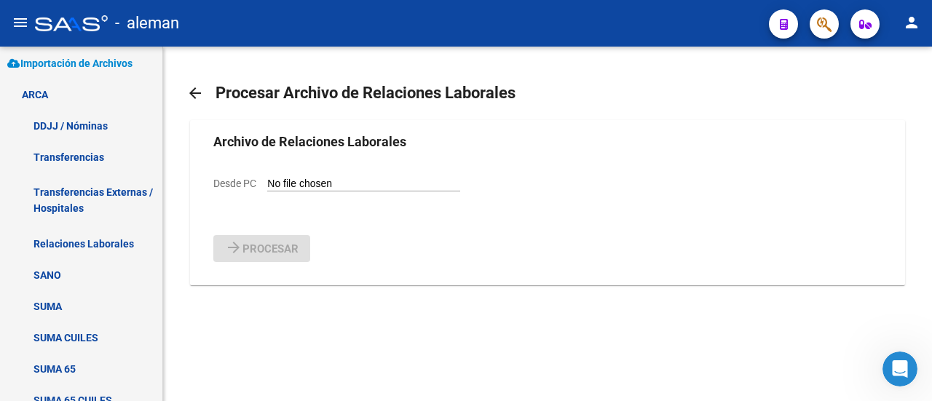
click at [326, 192] on input "Desde PC" at bounding box center [363, 185] width 193 height 14
type input "C:\fakepath\Relaciones_Laborales_[DATE].txt"
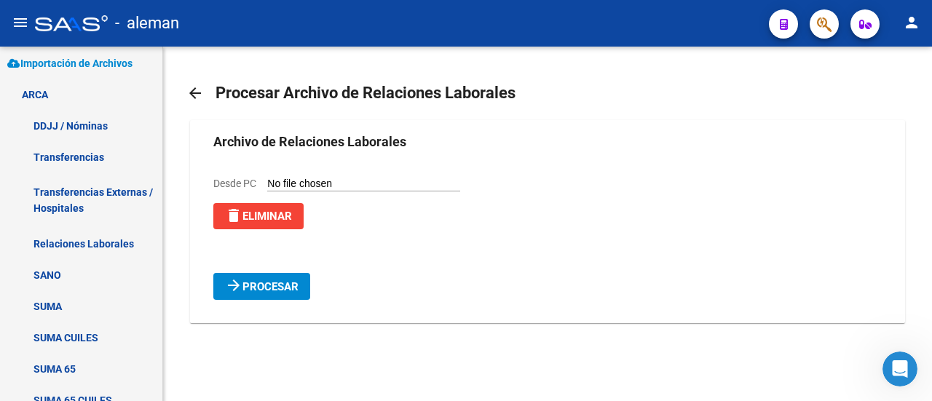
click at [279, 294] on span "Procesar" at bounding box center [271, 286] width 56 height 13
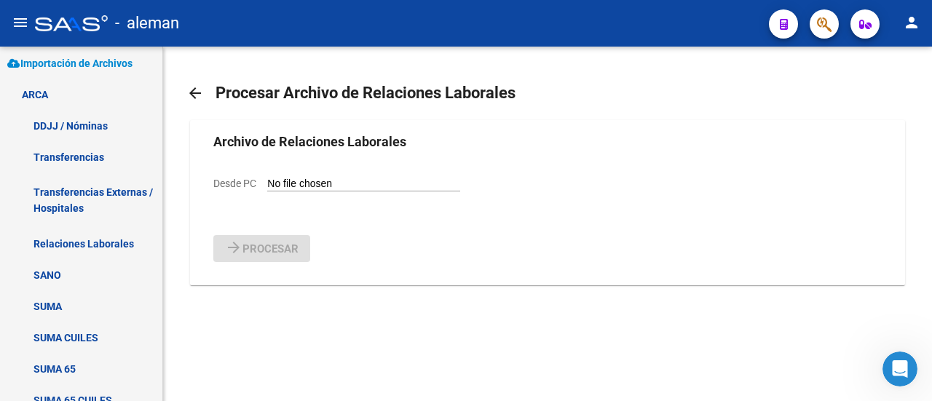
click at [335, 192] on input "Desde PC" at bounding box center [363, 185] width 193 height 14
type input "C:\fakepath\Relaciones_Laborales_[DATE].txt"
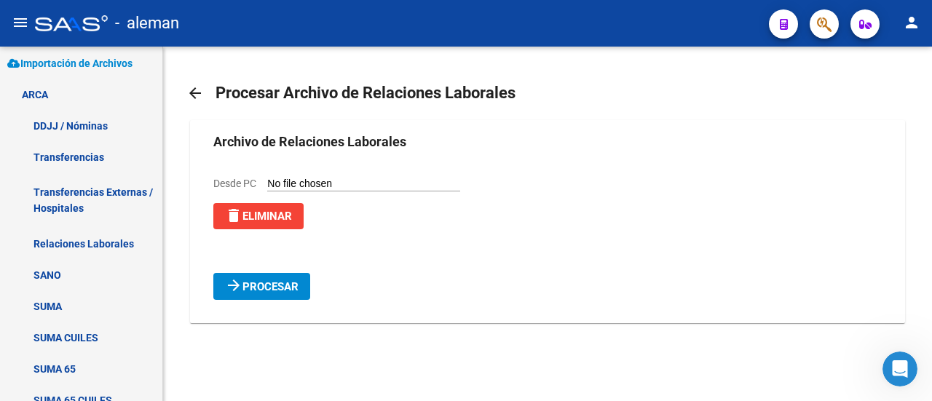
click at [291, 294] on span "Procesar" at bounding box center [271, 286] width 56 height 13
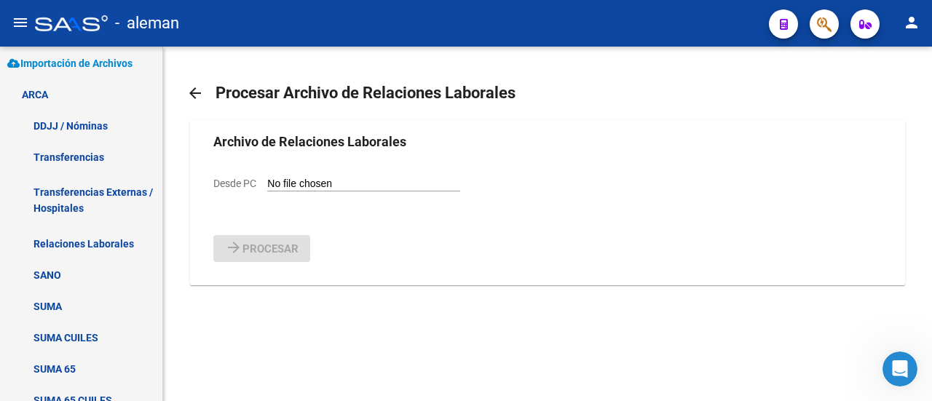
click at [322, 192] on input "Desde PC" at bounding box center [363, 185] width 193 height 14
type input "C:\fakepath\Relaciones_Laborales_[DATE].txt"
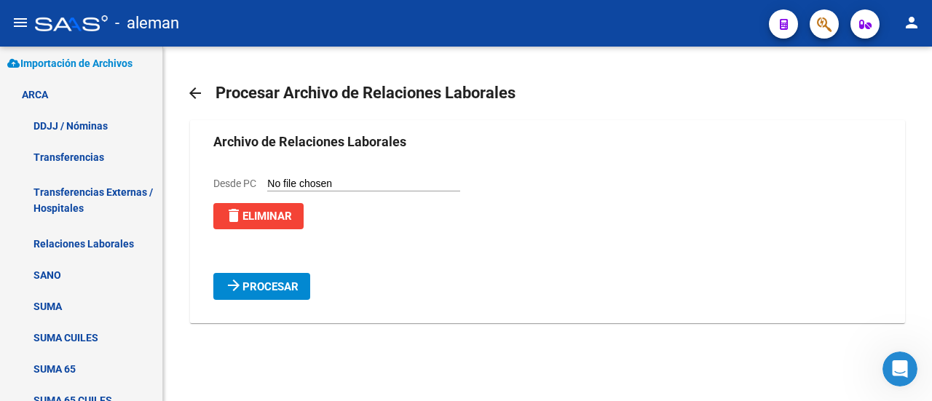
click at [276, 295] on button "arrow_forward Procesar" at bounding box center [261, 286] width 97 height 27
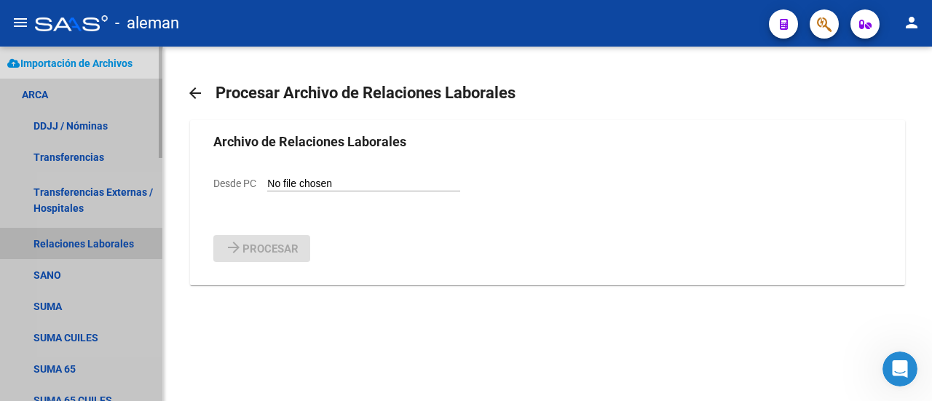
click at [110, 245] on link "Relaciones Laborales" at bounding box center [81, 243] width 162 height 31
